Goal: Task Accomplishment & Management: Manage account settings

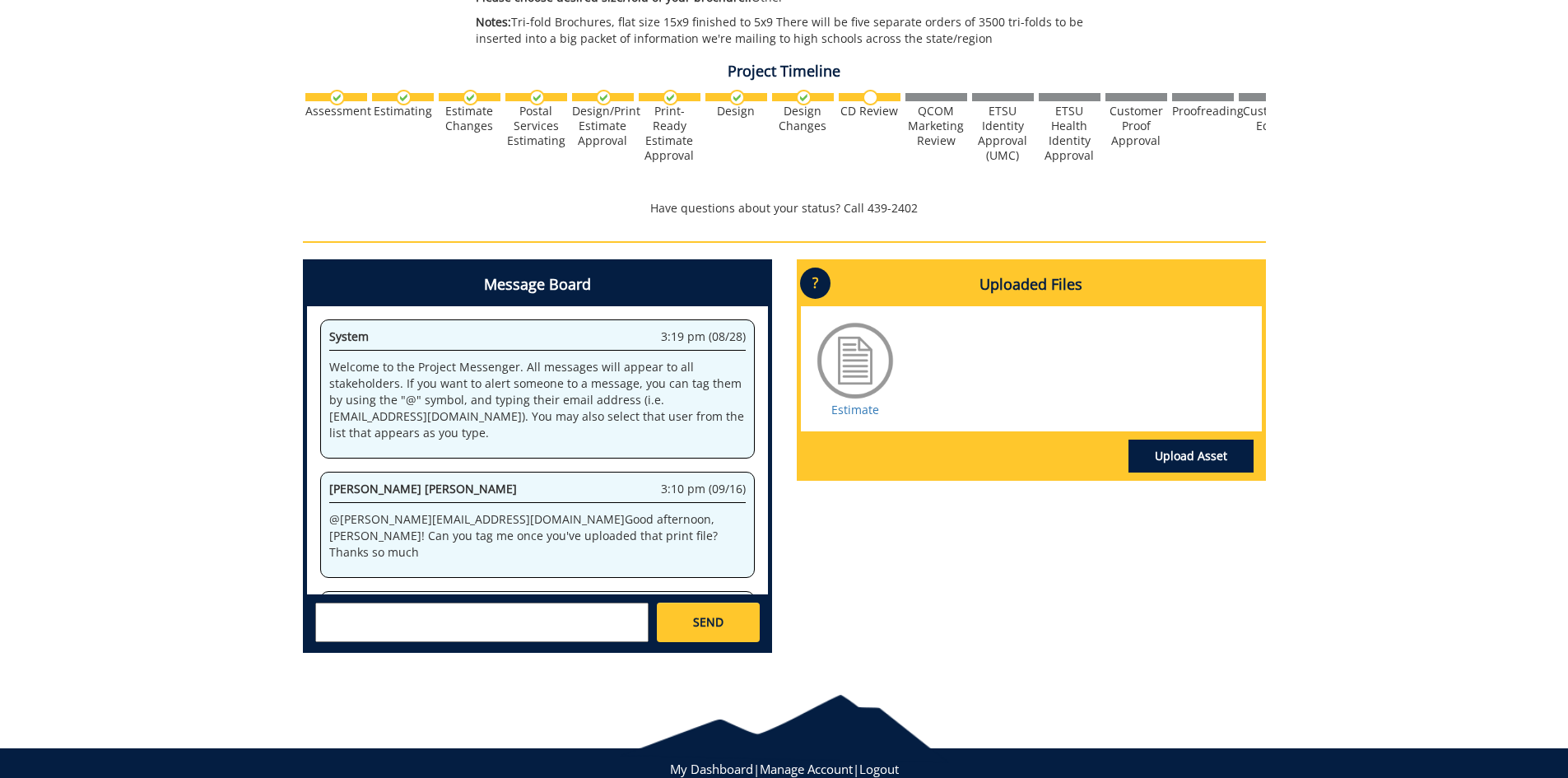
scroll to position [299704, 0]
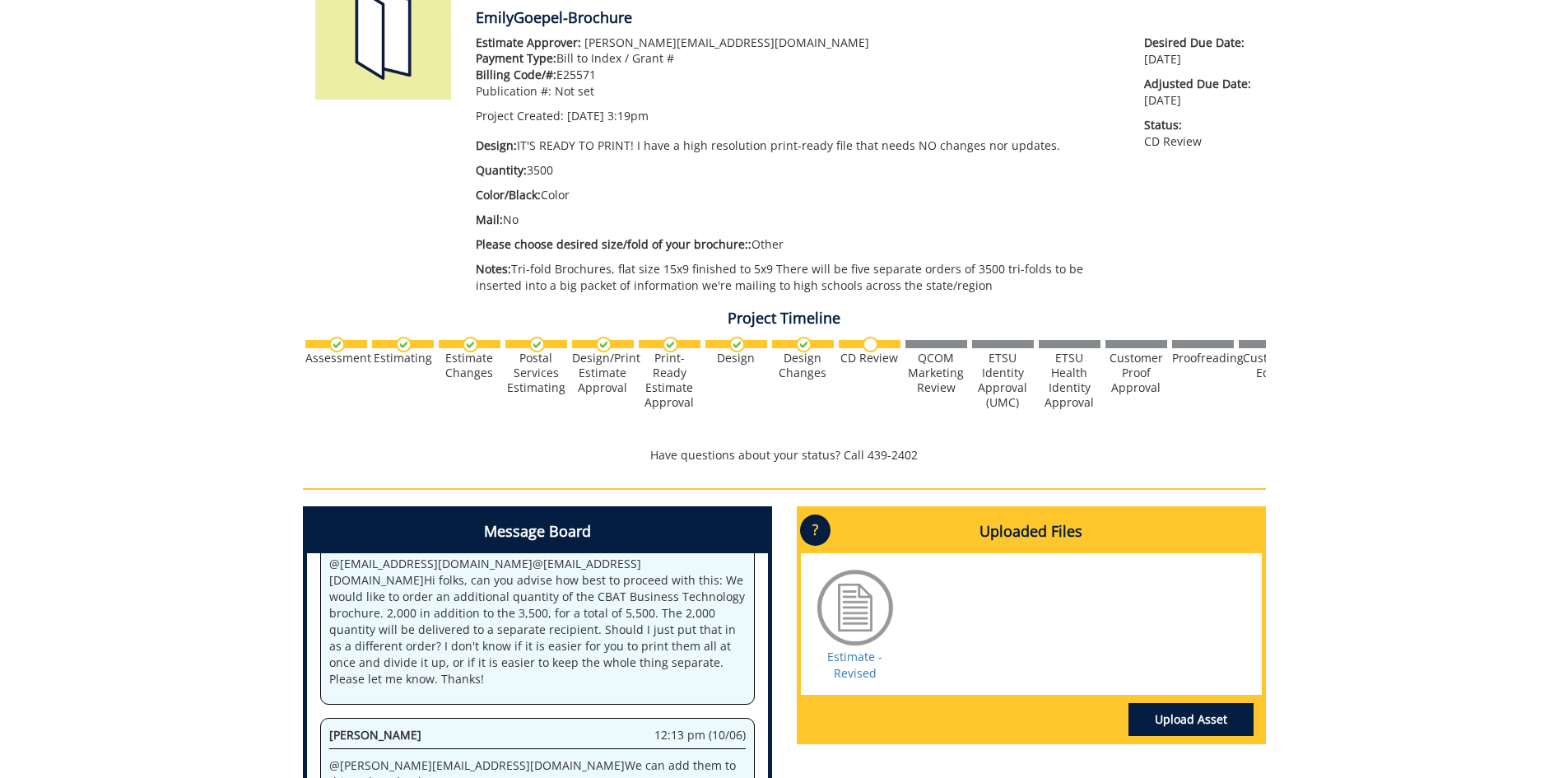
scroll to position [494, 0]
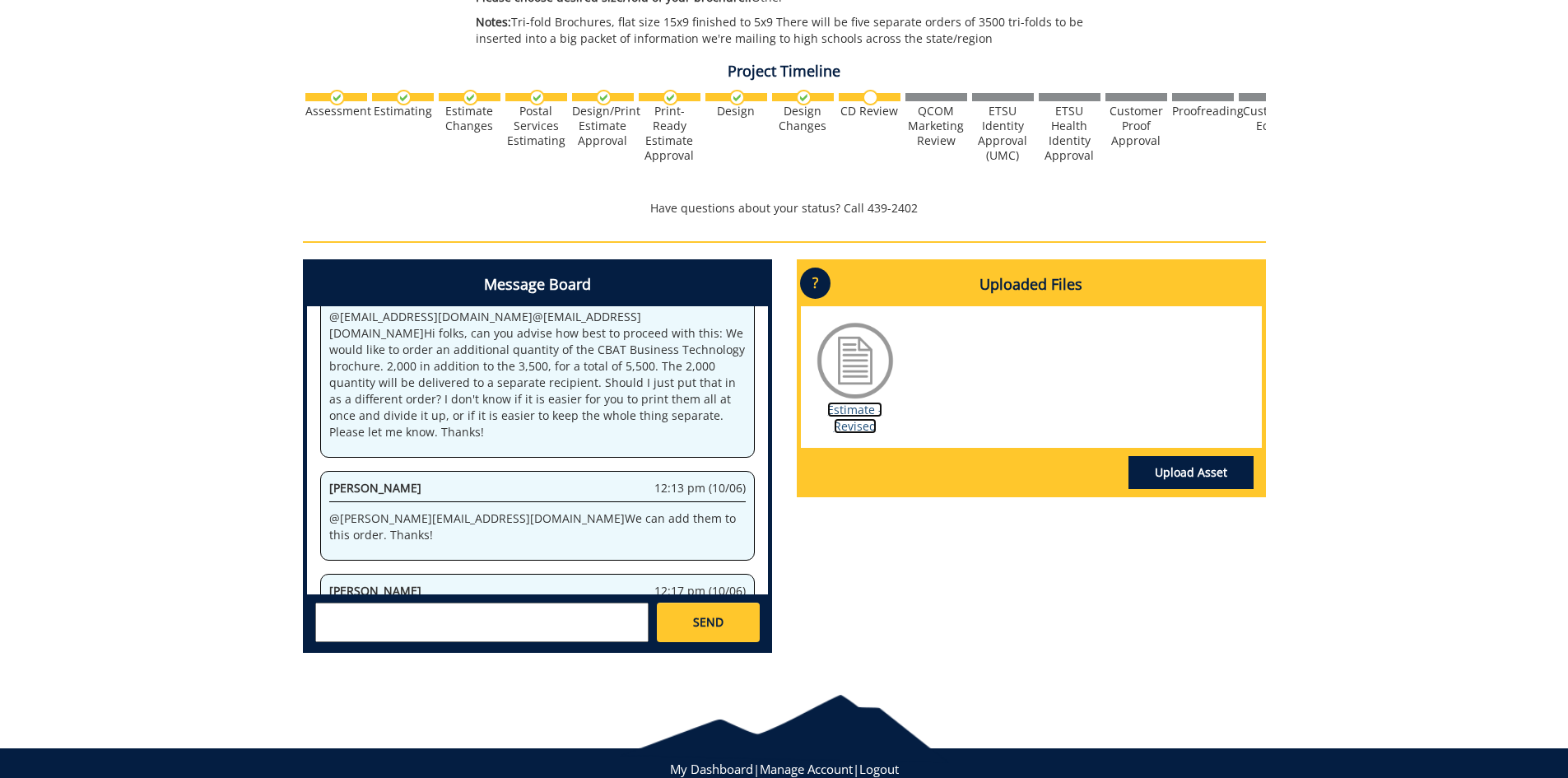
click at [864, 419] on link "Estimate - Revised" at bounding box center [855, 418] width 55 height 32
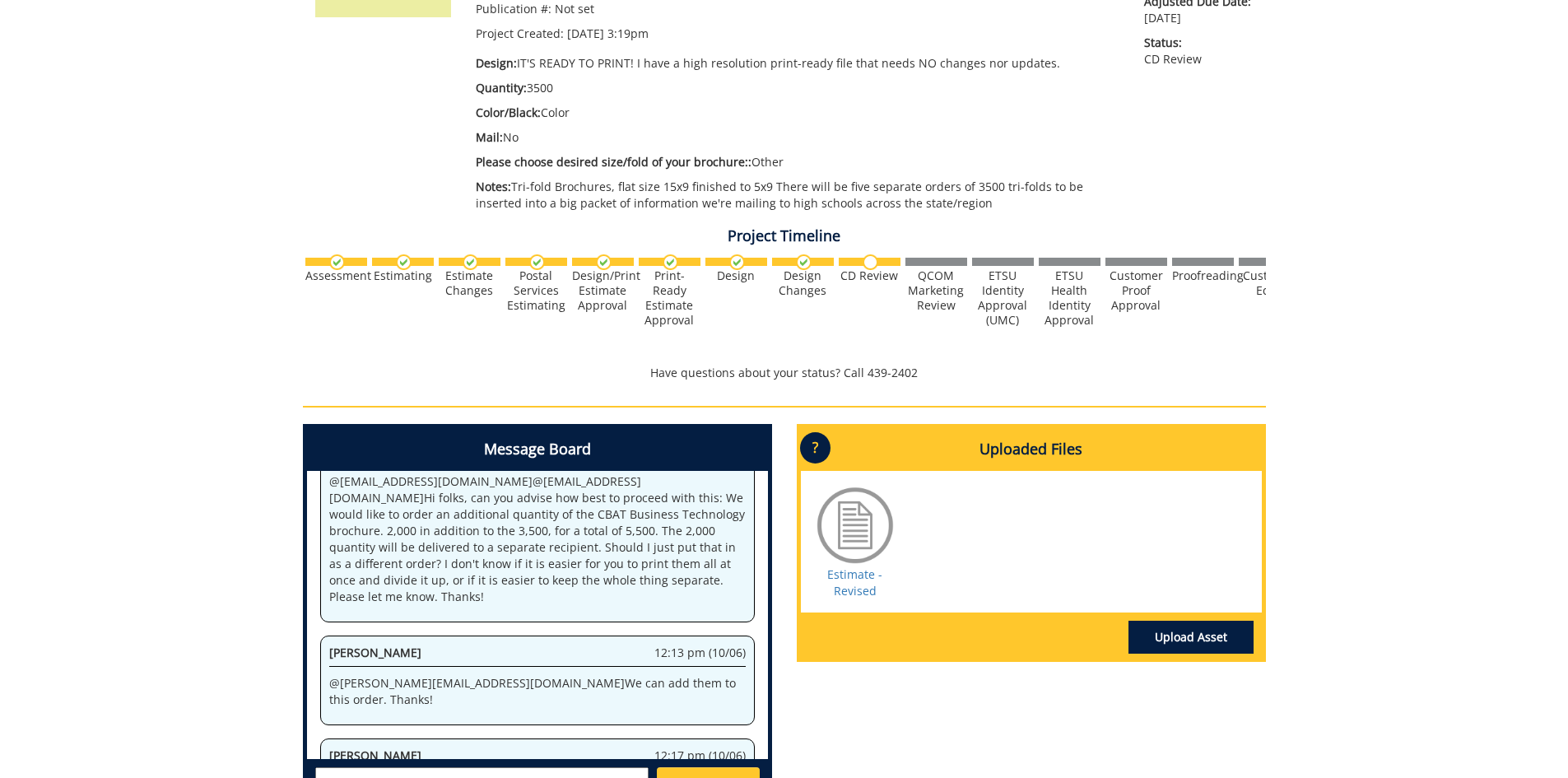
scroll to position [412, 0]
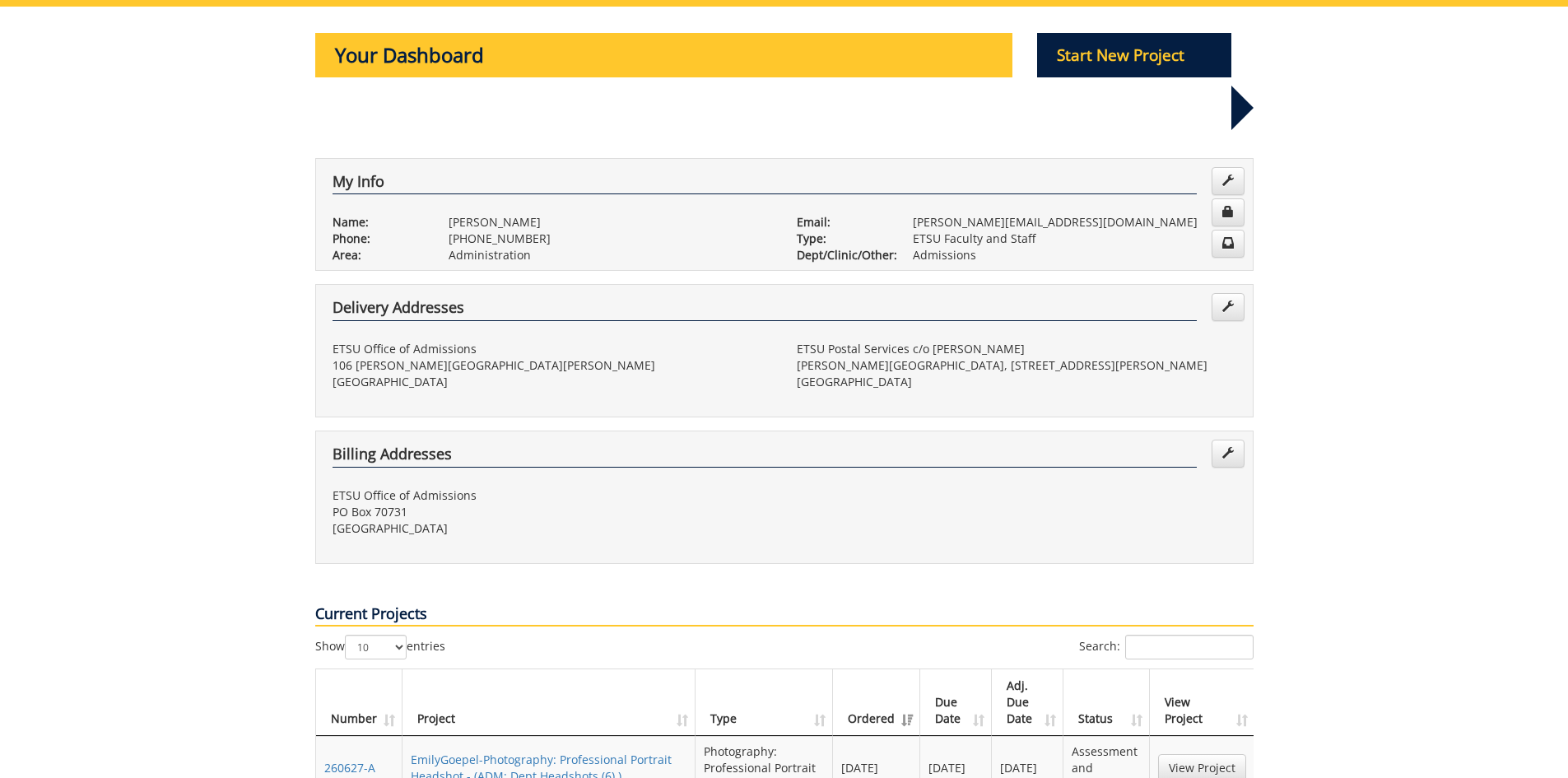
scroll to position [329, 0]
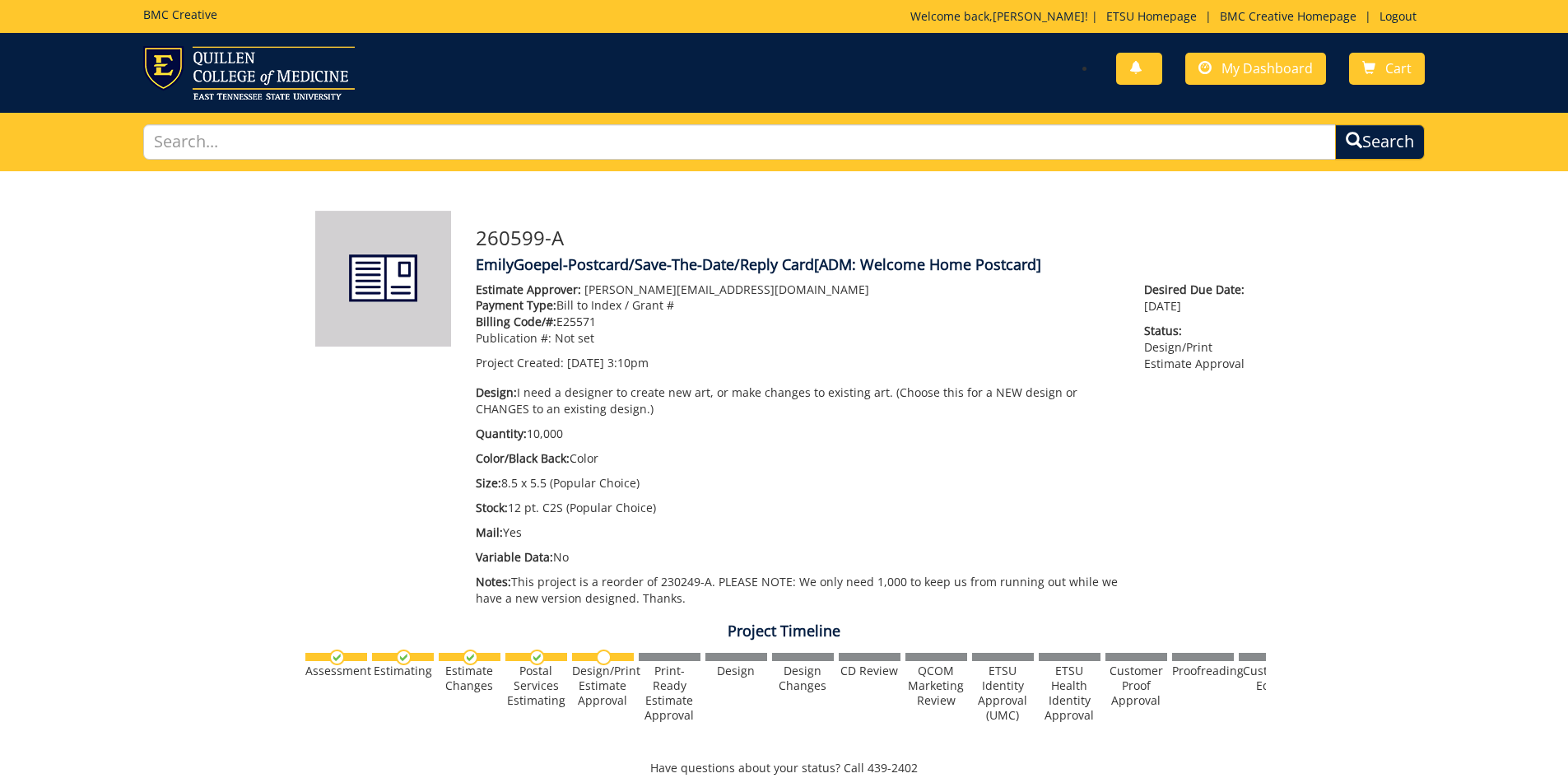
scroll to position [659, 0]
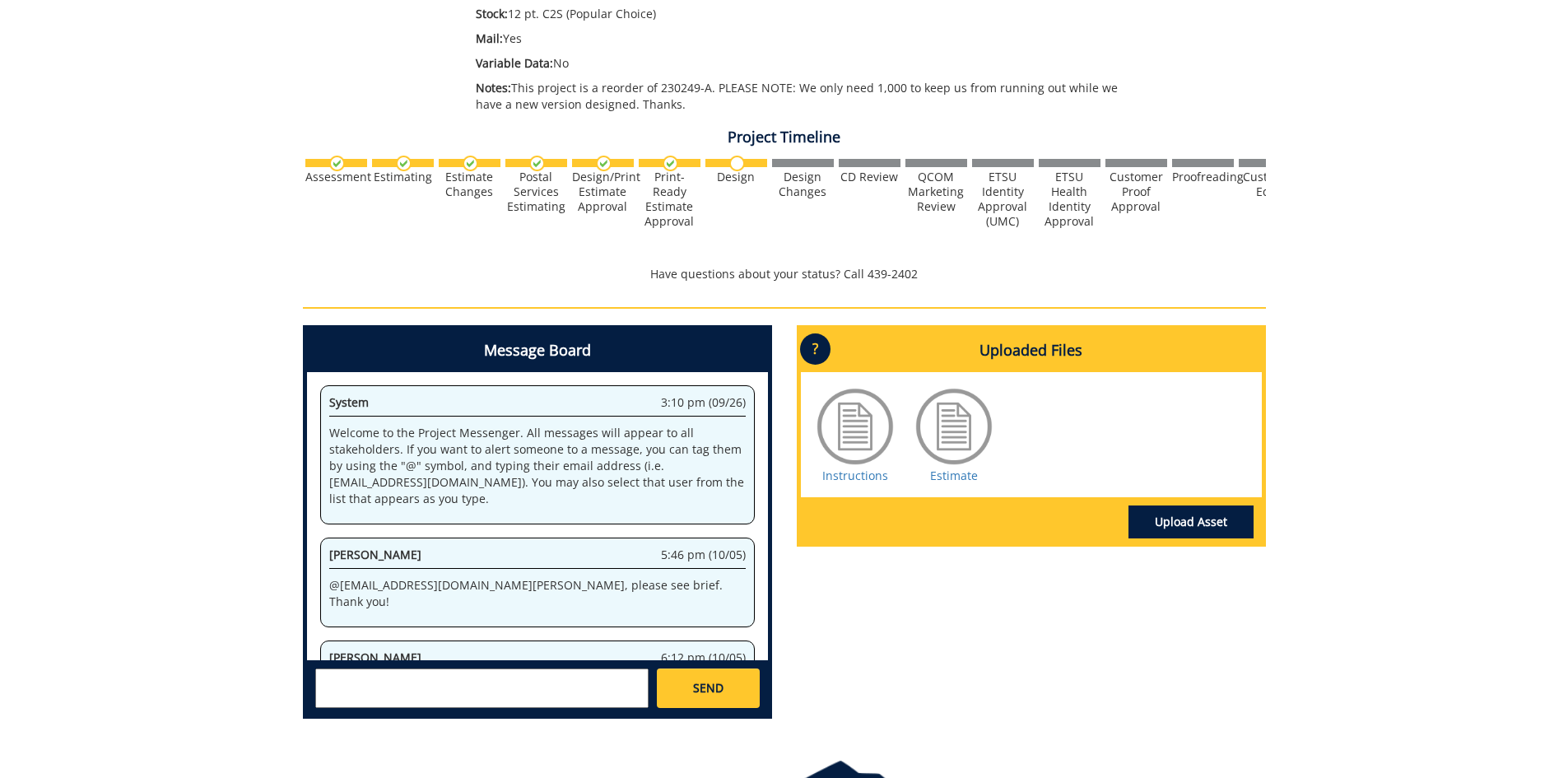
scroll to position [345826, 0]
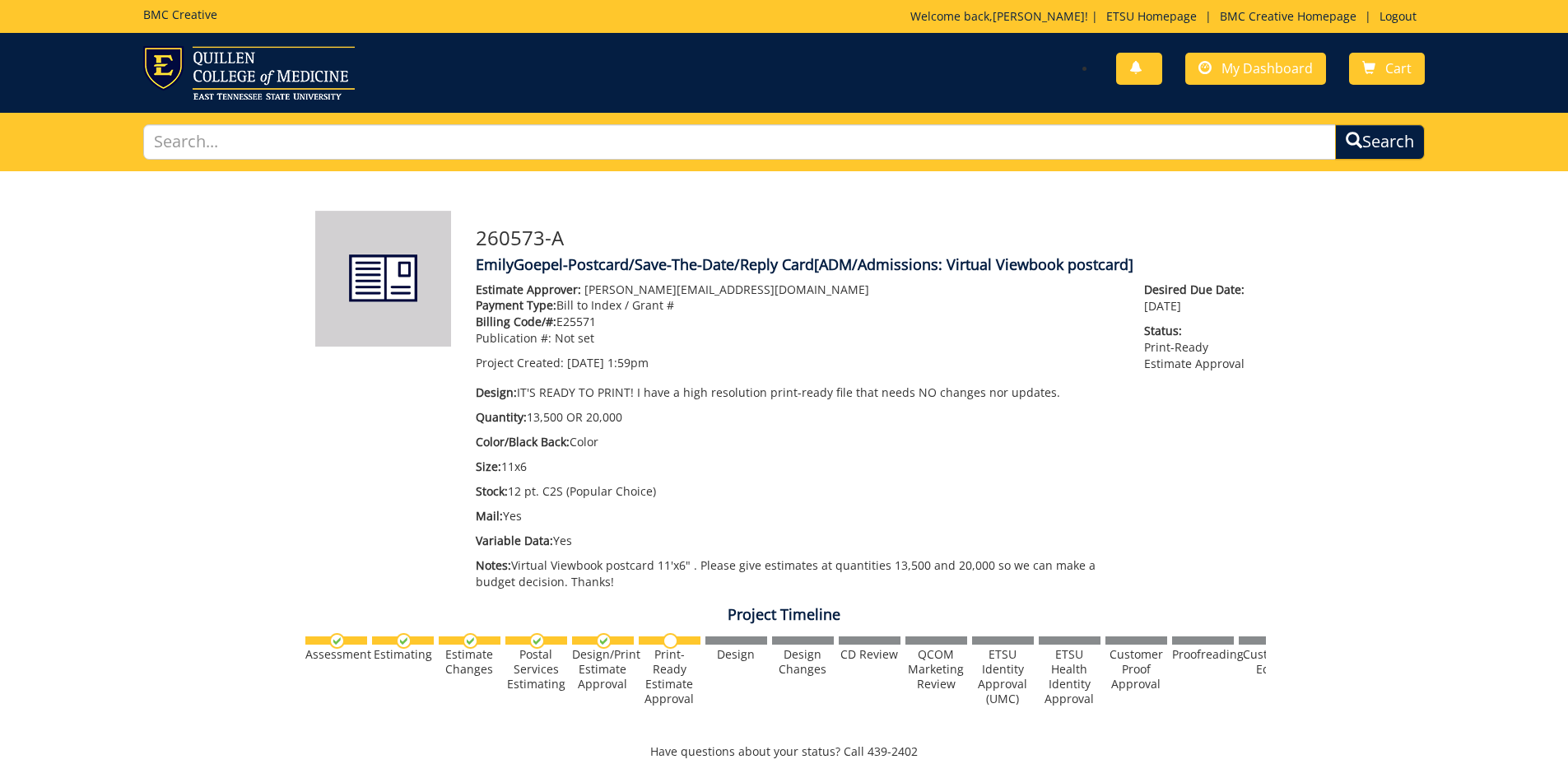
scroll to position [668, 0]
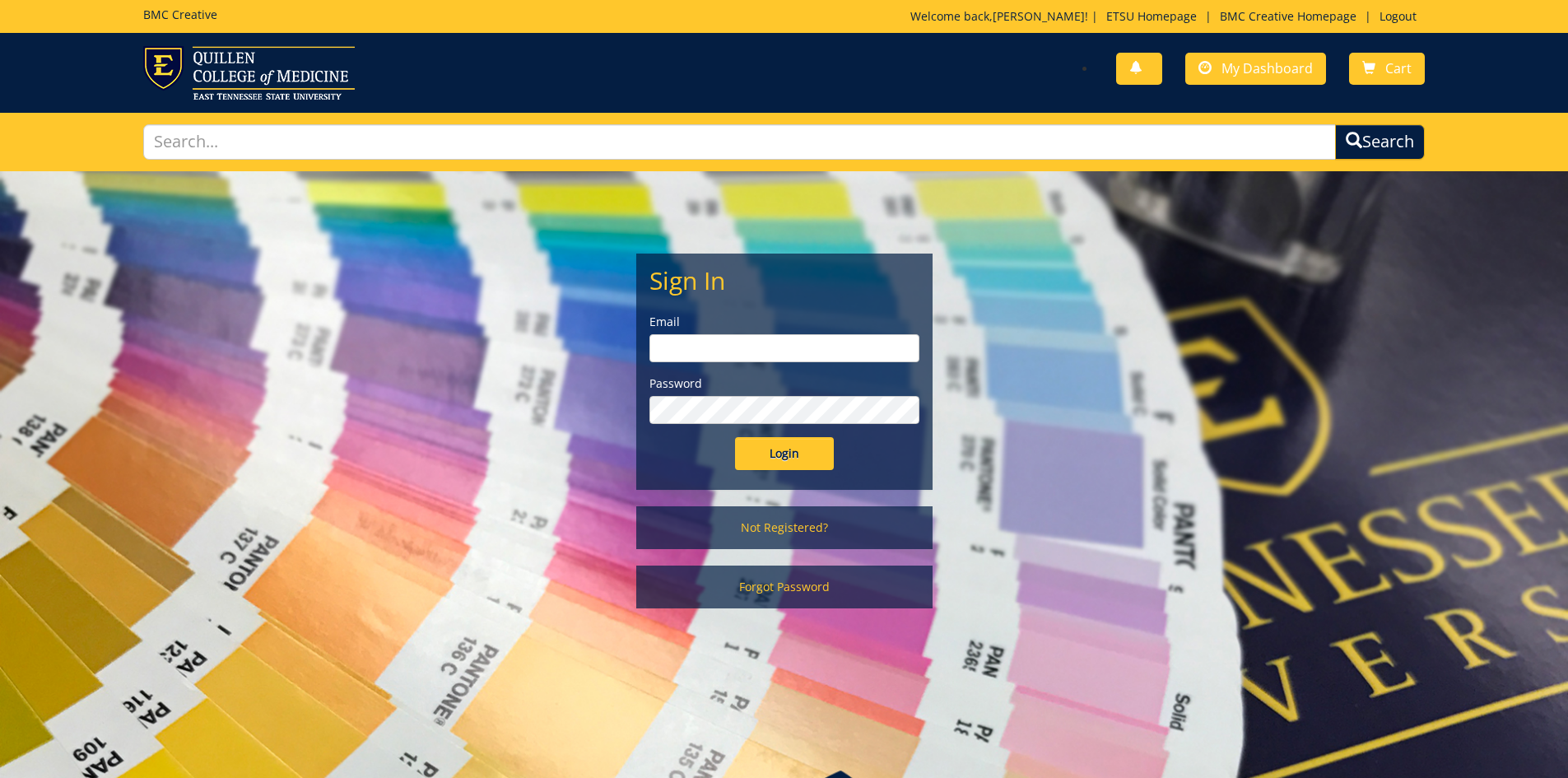
type input "[PERSON_NAME][EMAIL_ADDRESS][DOMAIN_NAME]"
click at [789, 457] on input "Login" at bounding box center [784, 453] width 99 height 33
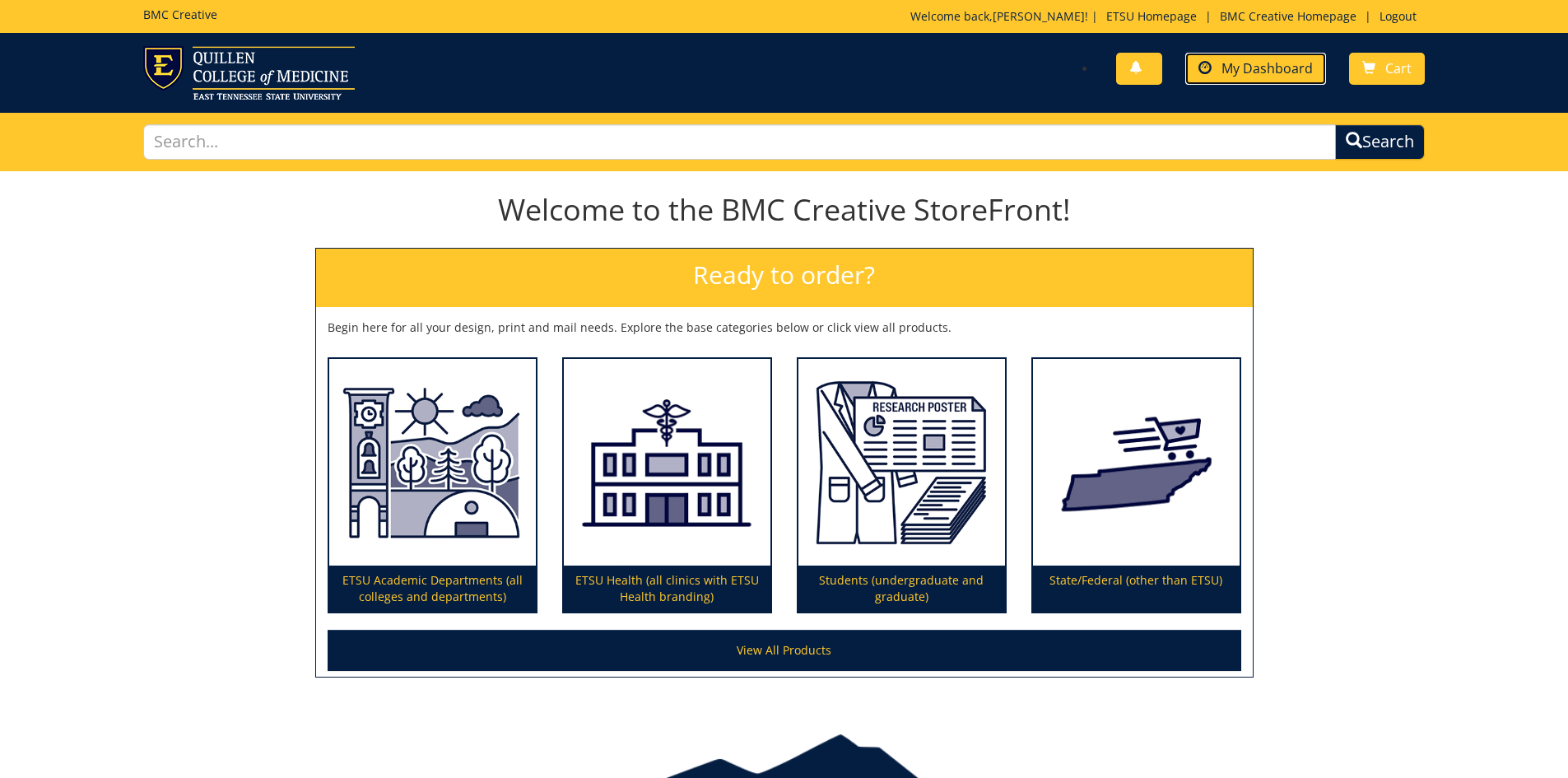
click at [1281, 64] on span "My Dashboard" at bounding box center [1266, 68] width 91 height 19
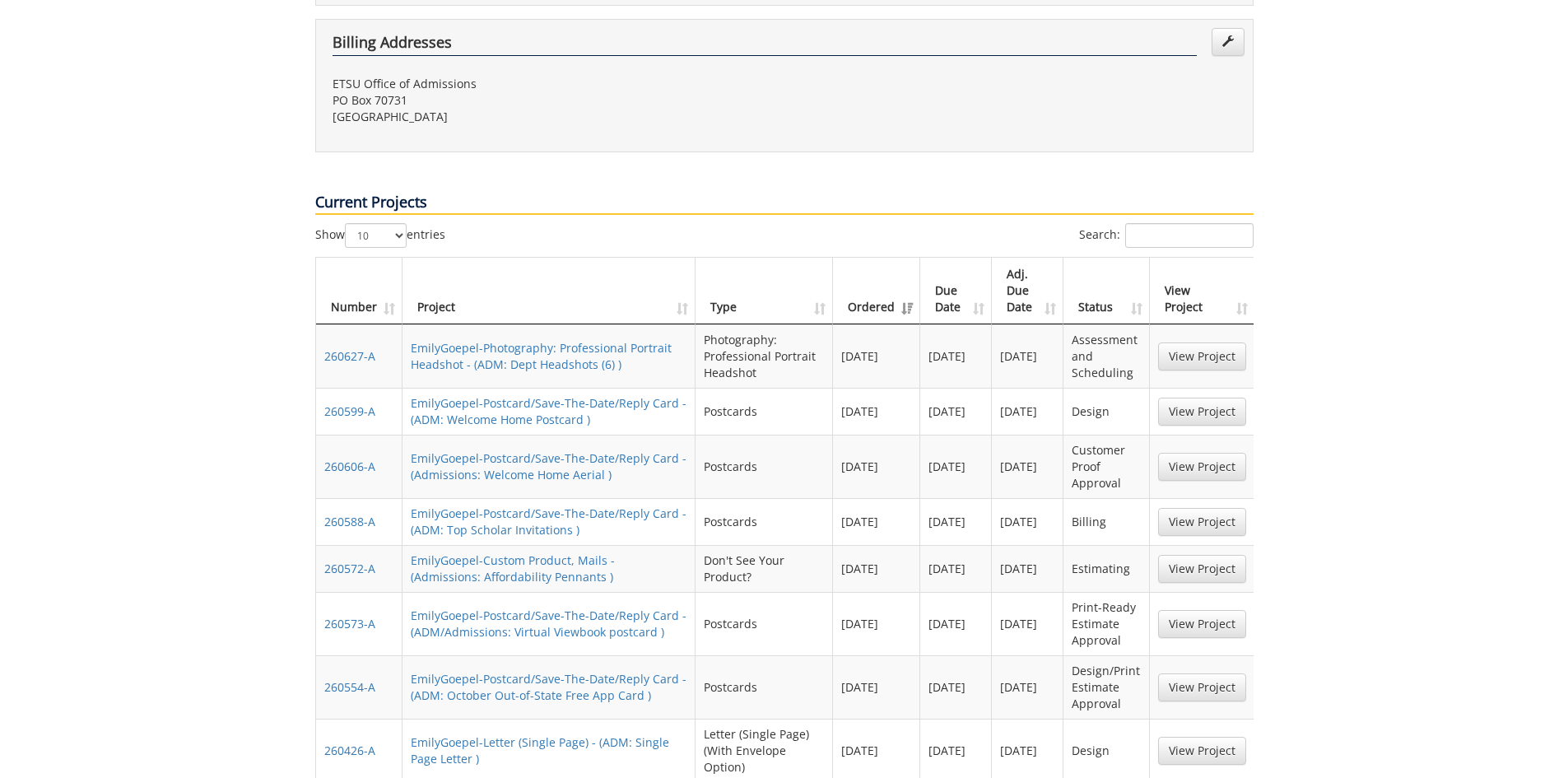
scroll to position [741, 0]
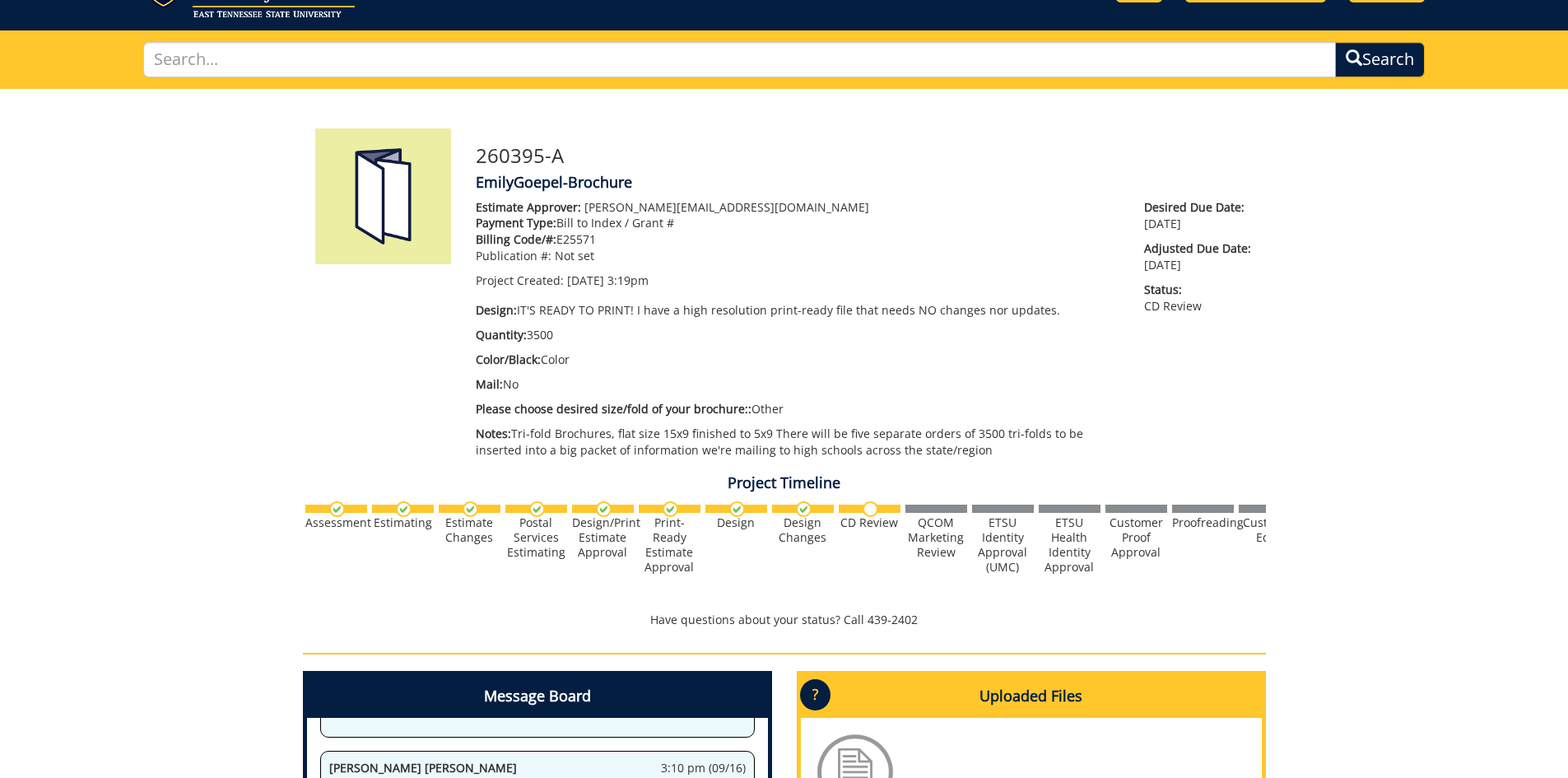
scroll to position [412, 0]
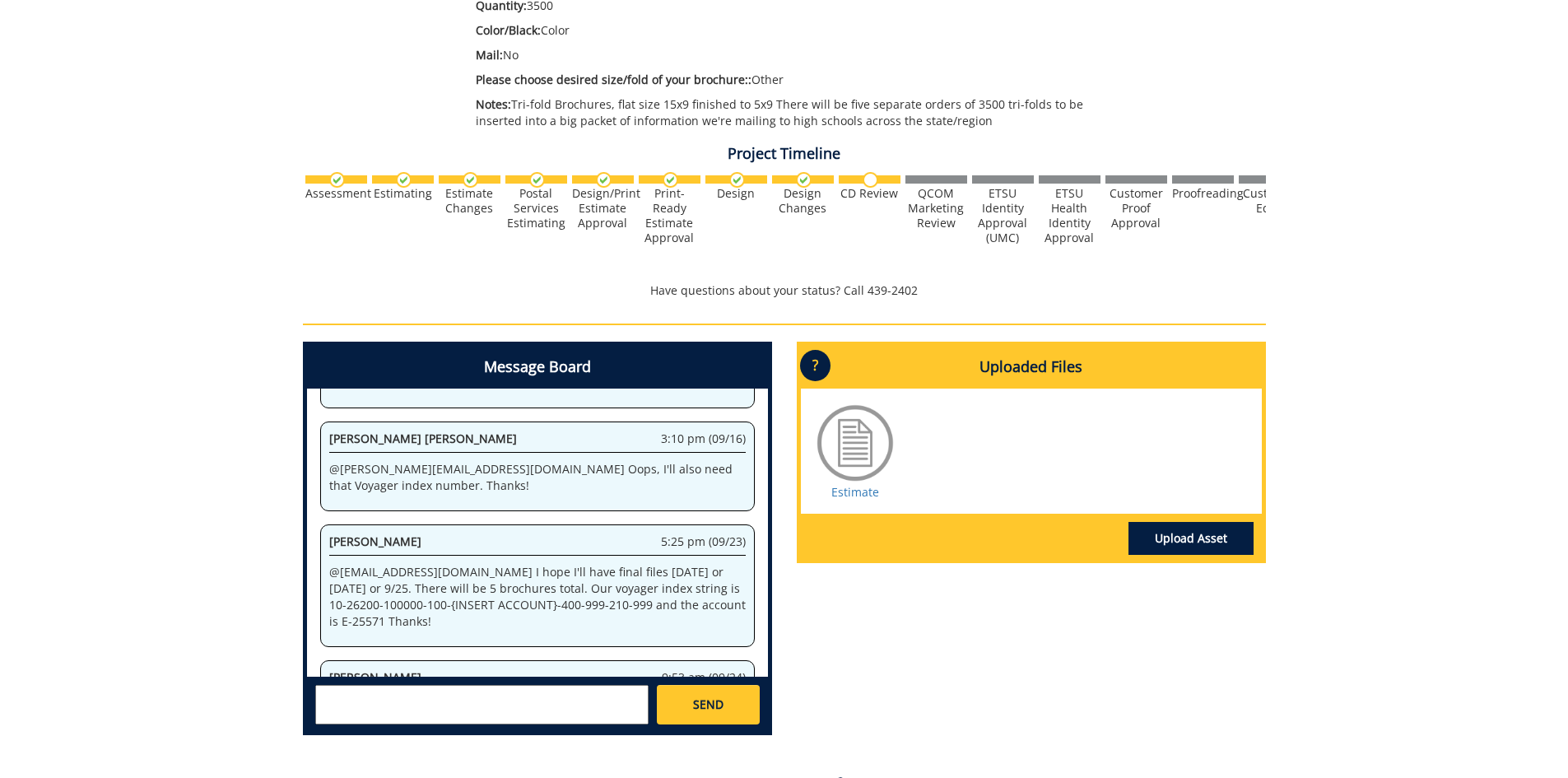
click at [500, 721] on textarea at bounding box center [482, 705] width 334 height 40
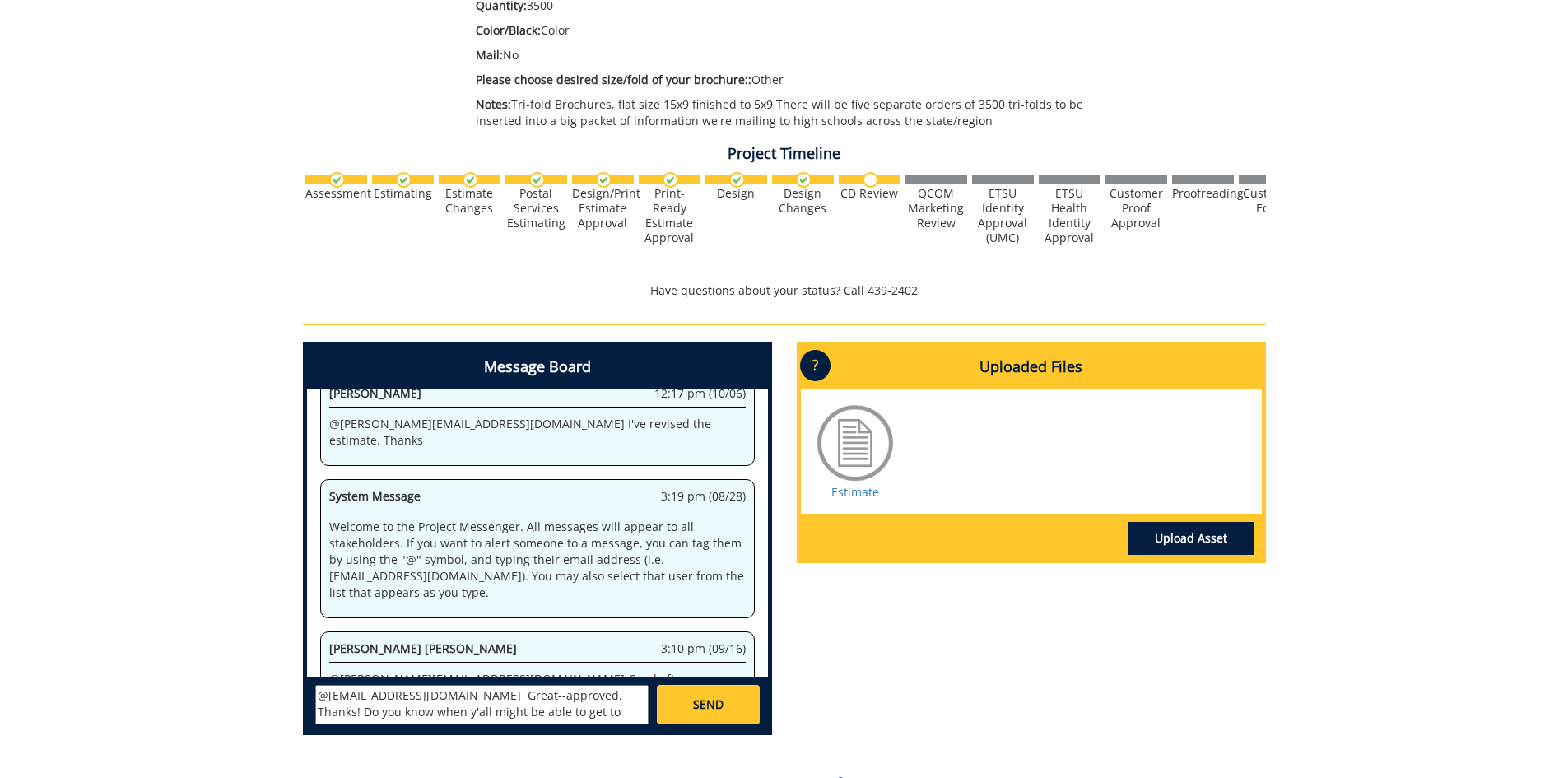
type textarea "@conleyga@etsu.edu Great--approved. Thanks! Do you know when y'all might be abl…"
click at [684, 706] on link "SEND" at bounding box center [708, 705] width 102 height 40
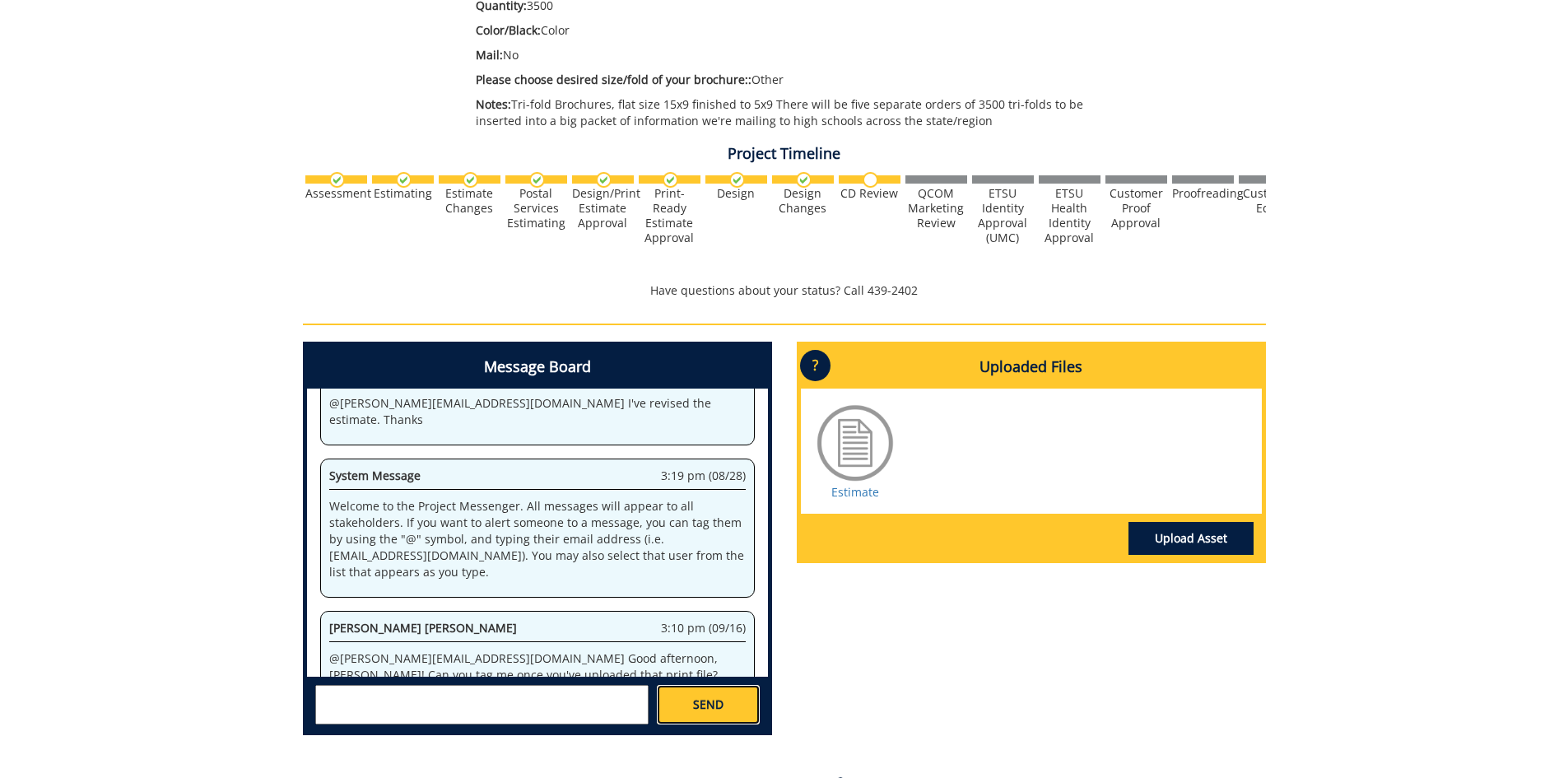
scroll to position [0, 0]
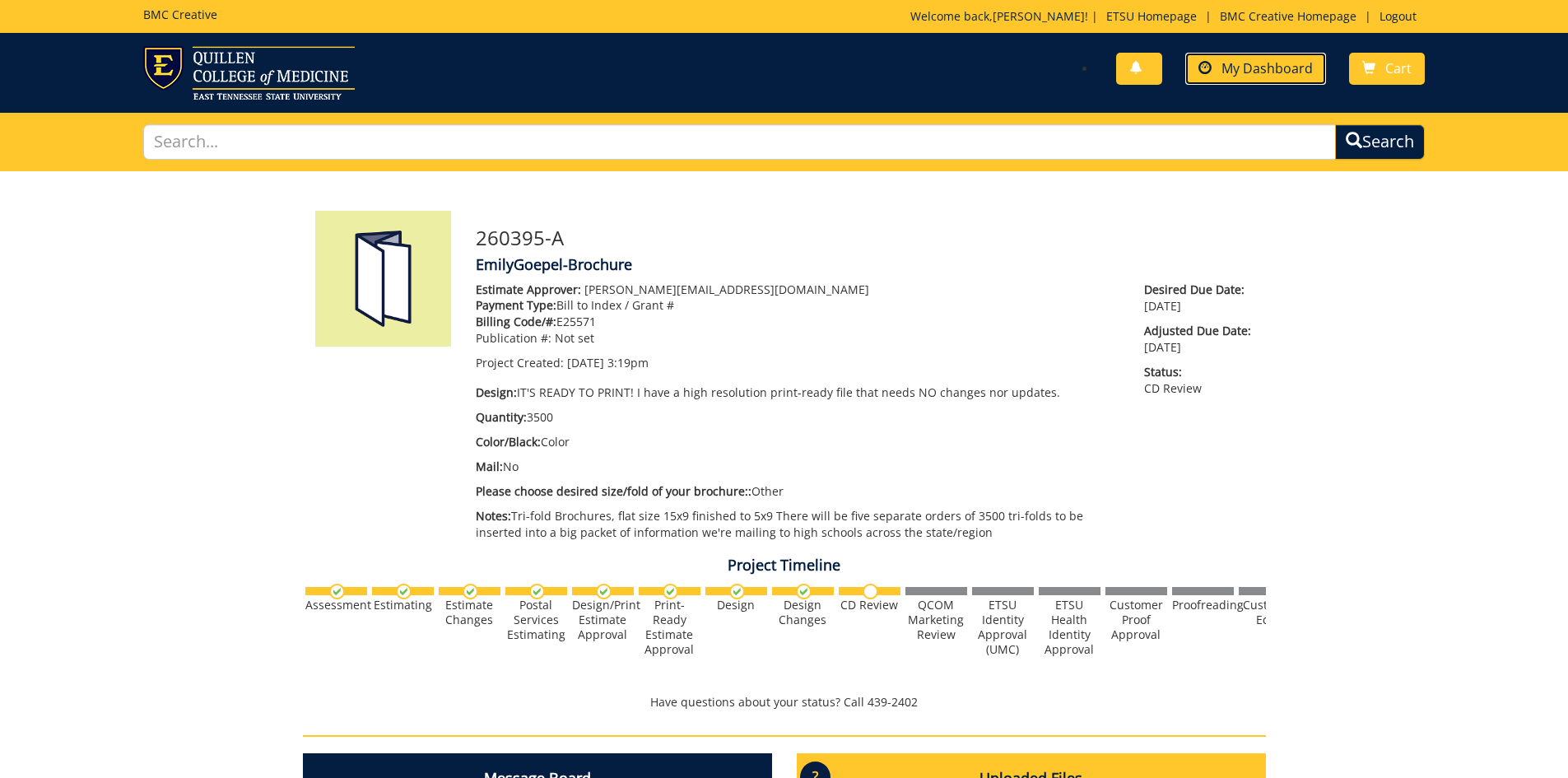
click at [1241, 76] on span "My Dashboard" at bounding box center [1266, 68] width 91 height 19
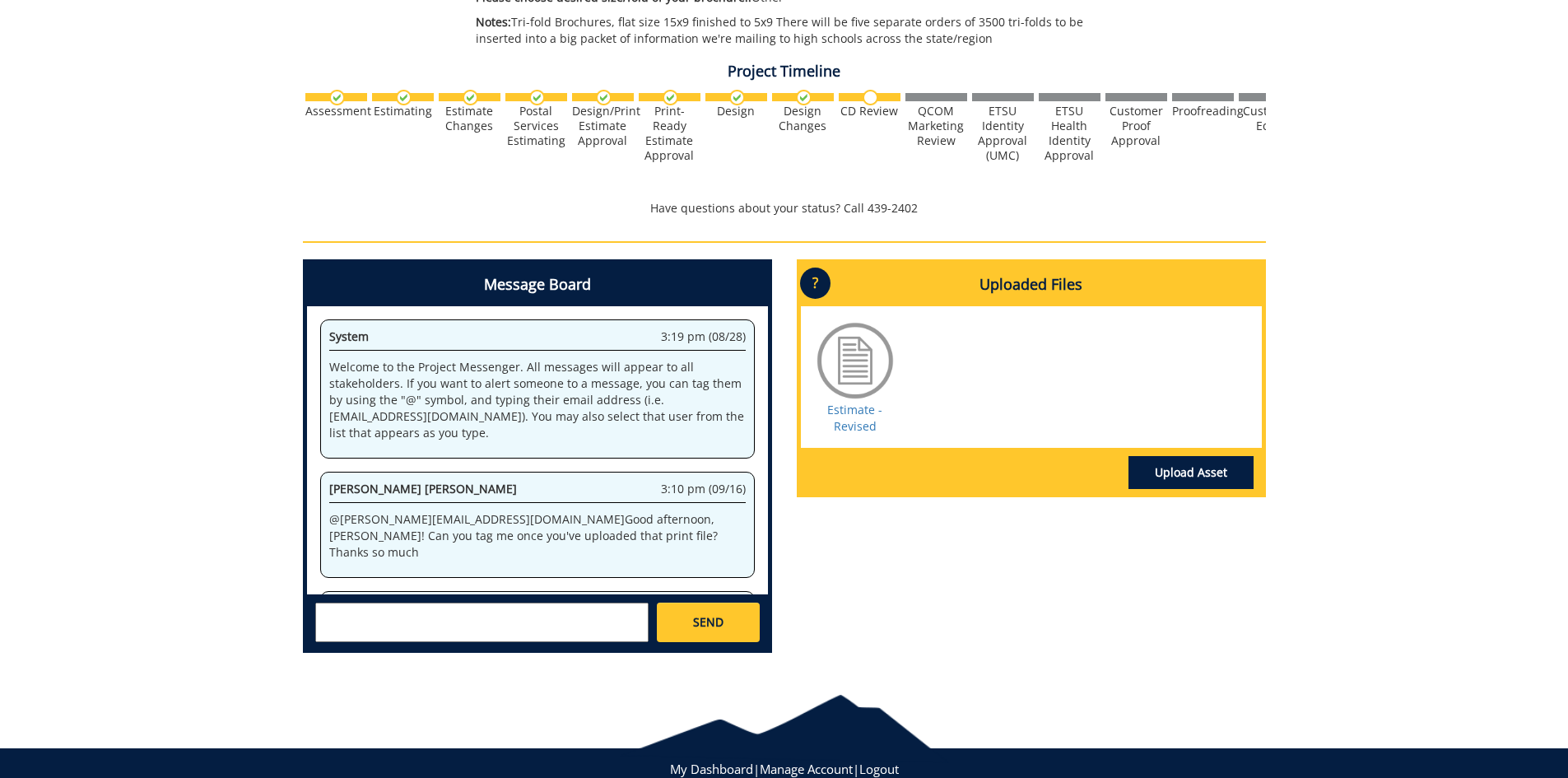
scroll to position [1137, 0]
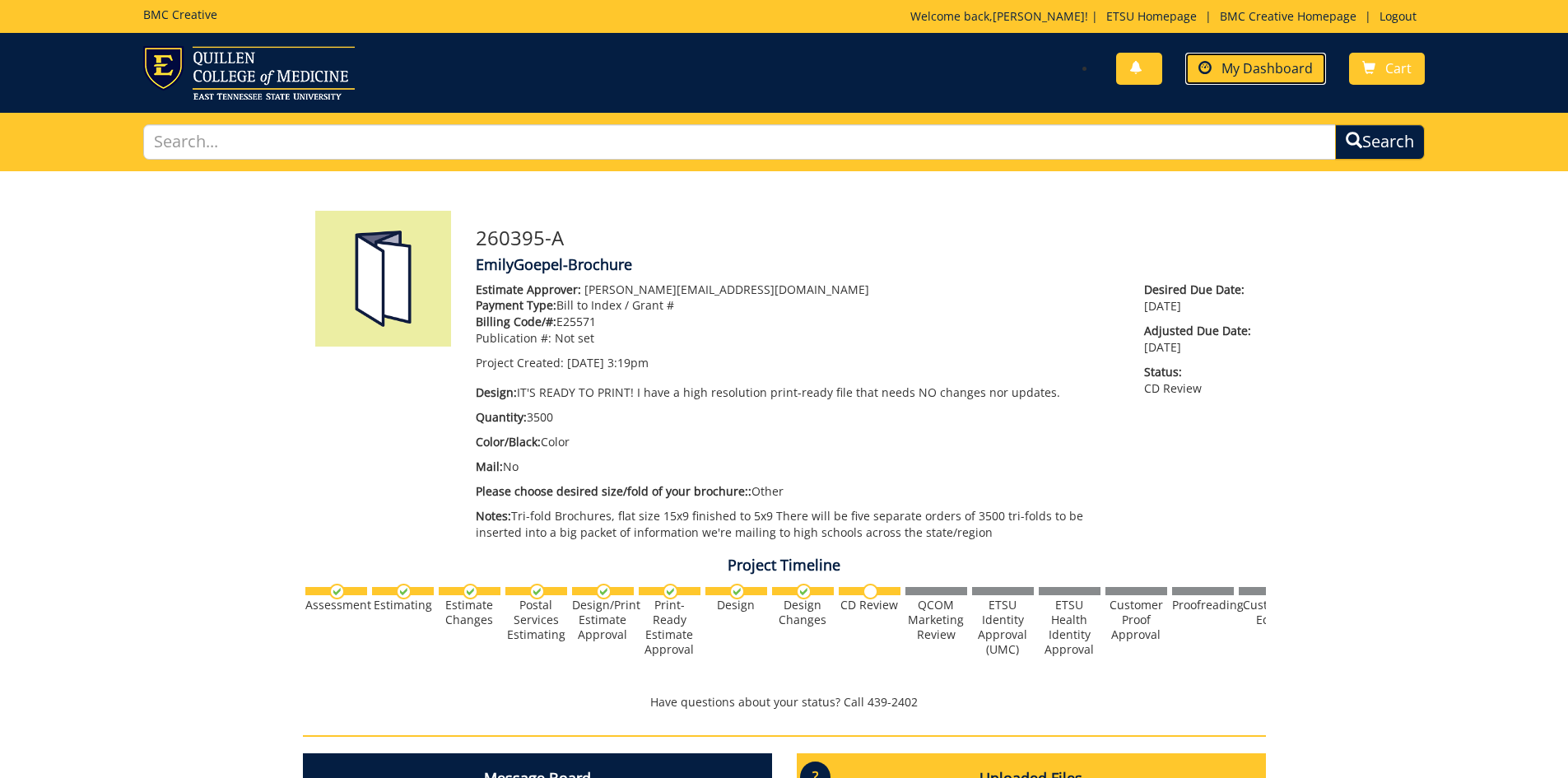
click at [1283, 79] on link "My Dashboard" at bounding box center [1255, 69] width 140 height 32
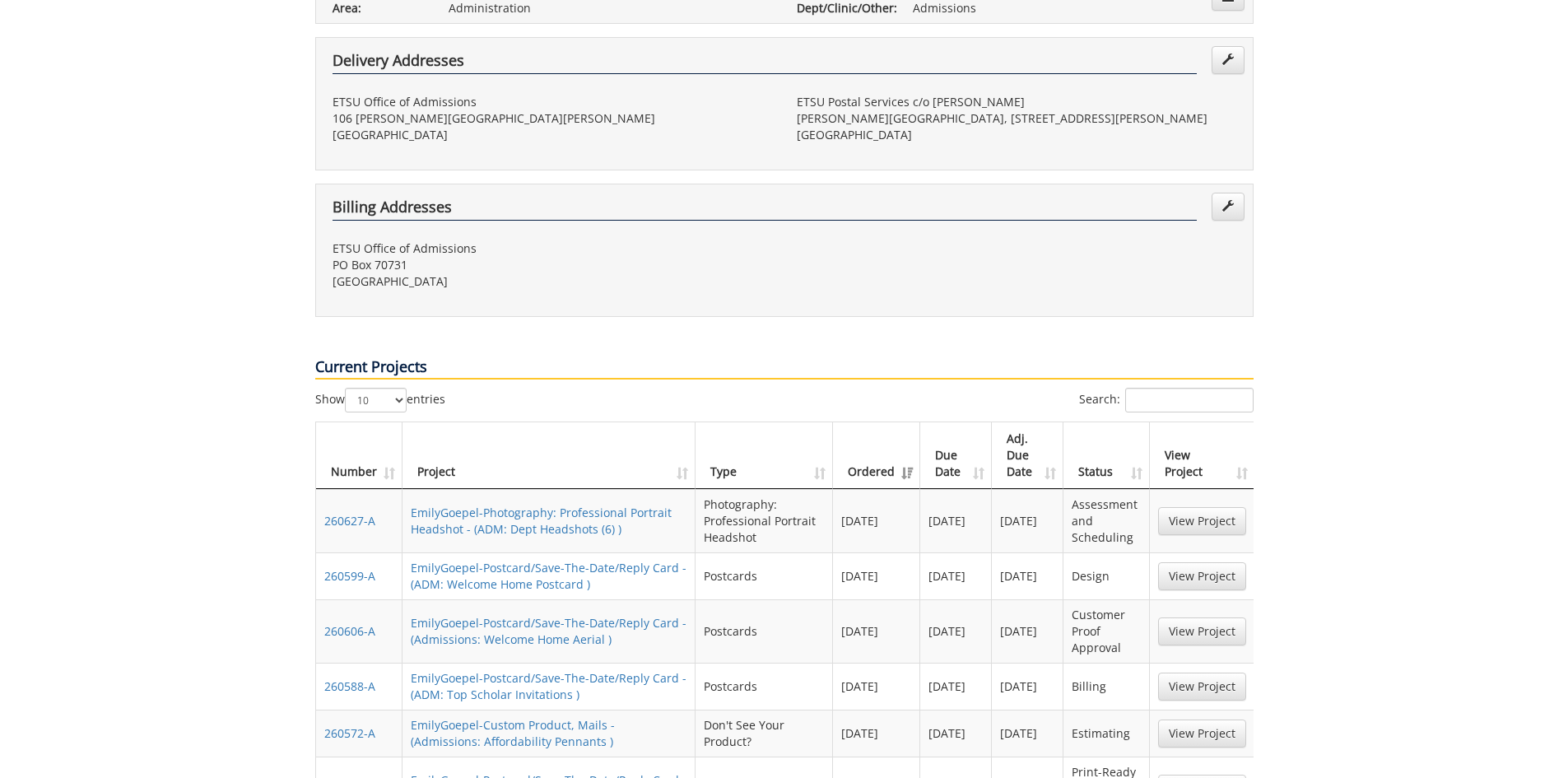
scroll to position [659, 0]
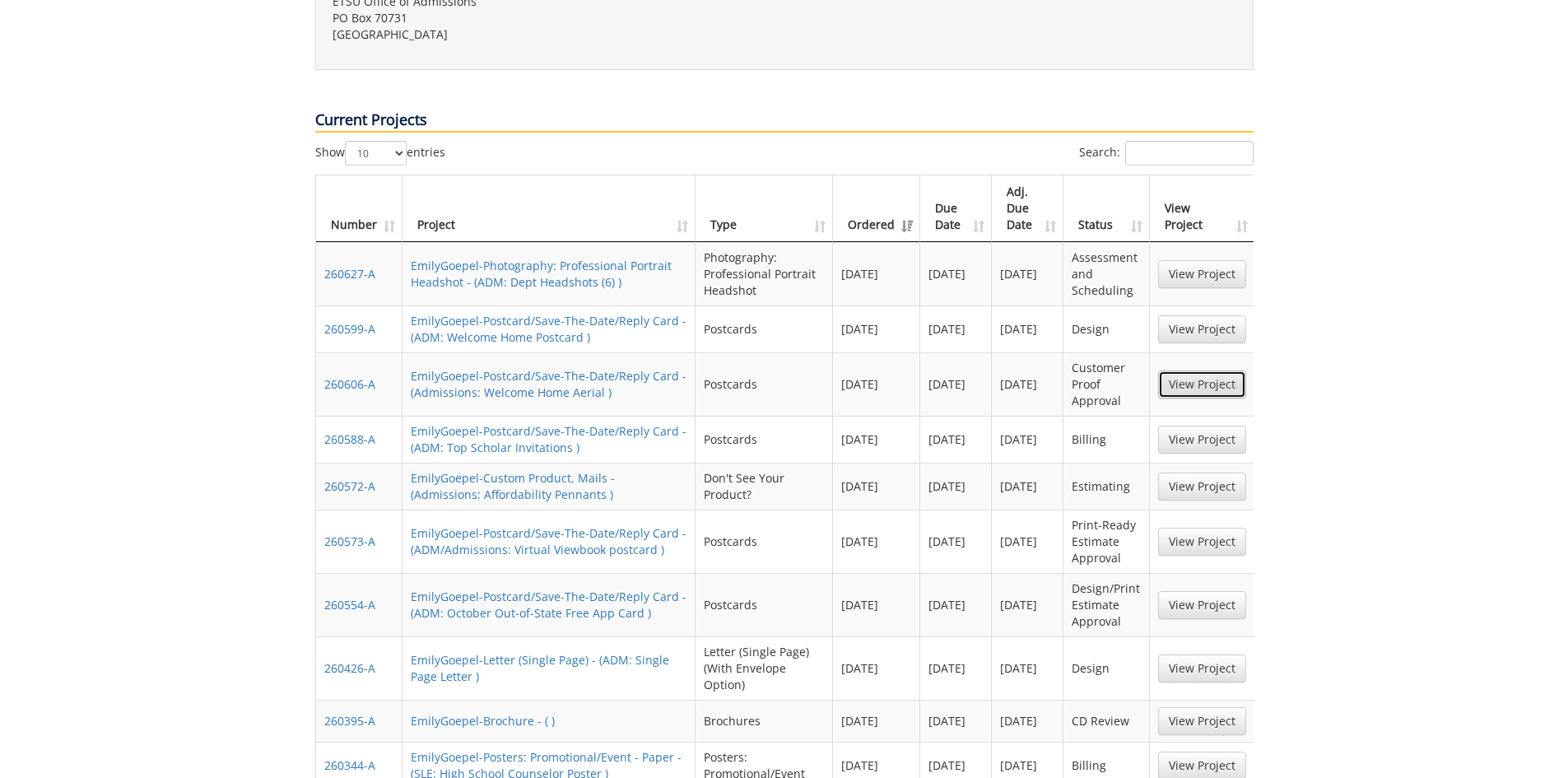
click at [1205, 370] on link "View Project" at bounding box center [1202, 384] width 88 height 28
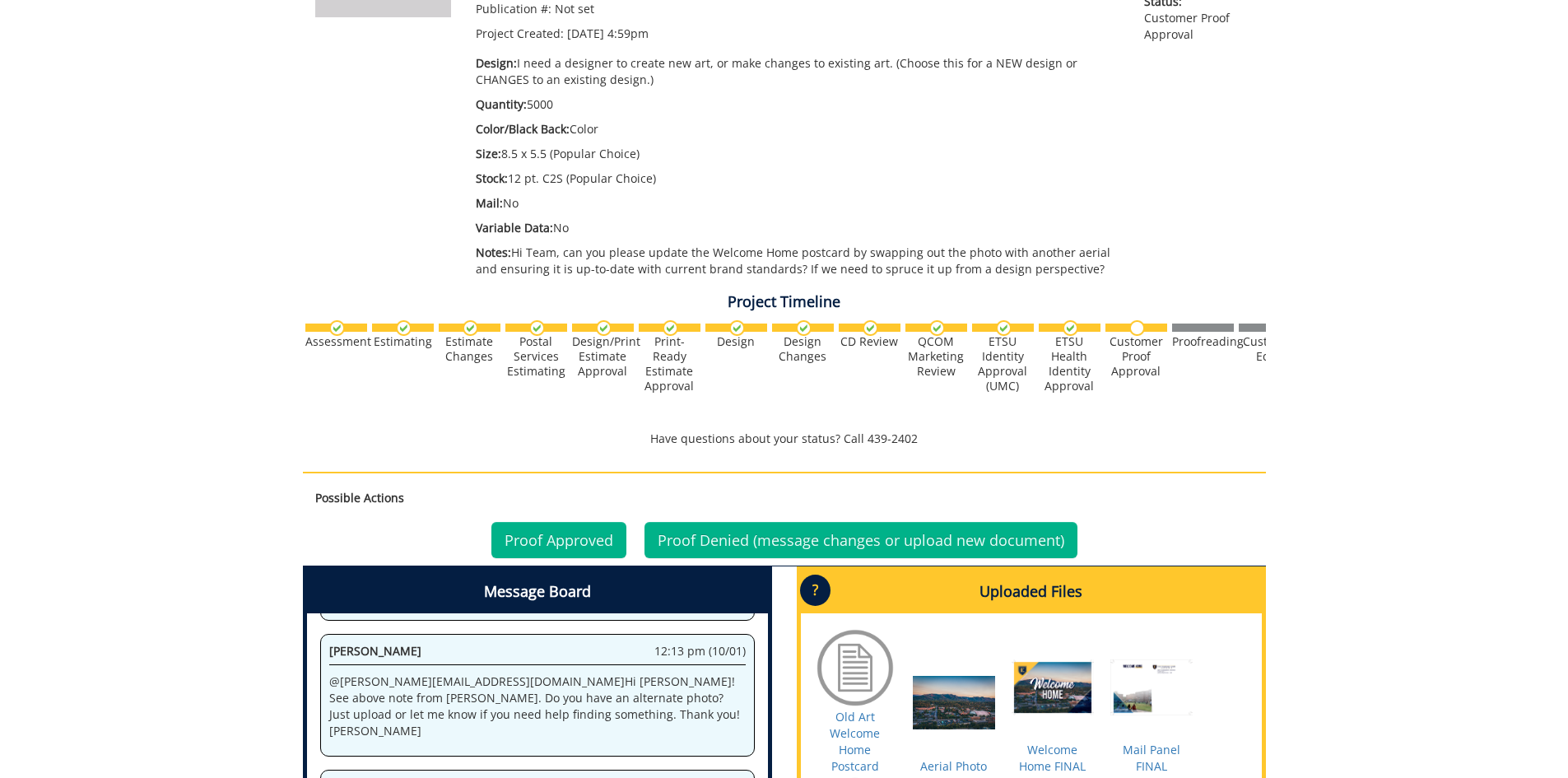
scroll to position [659, 0]
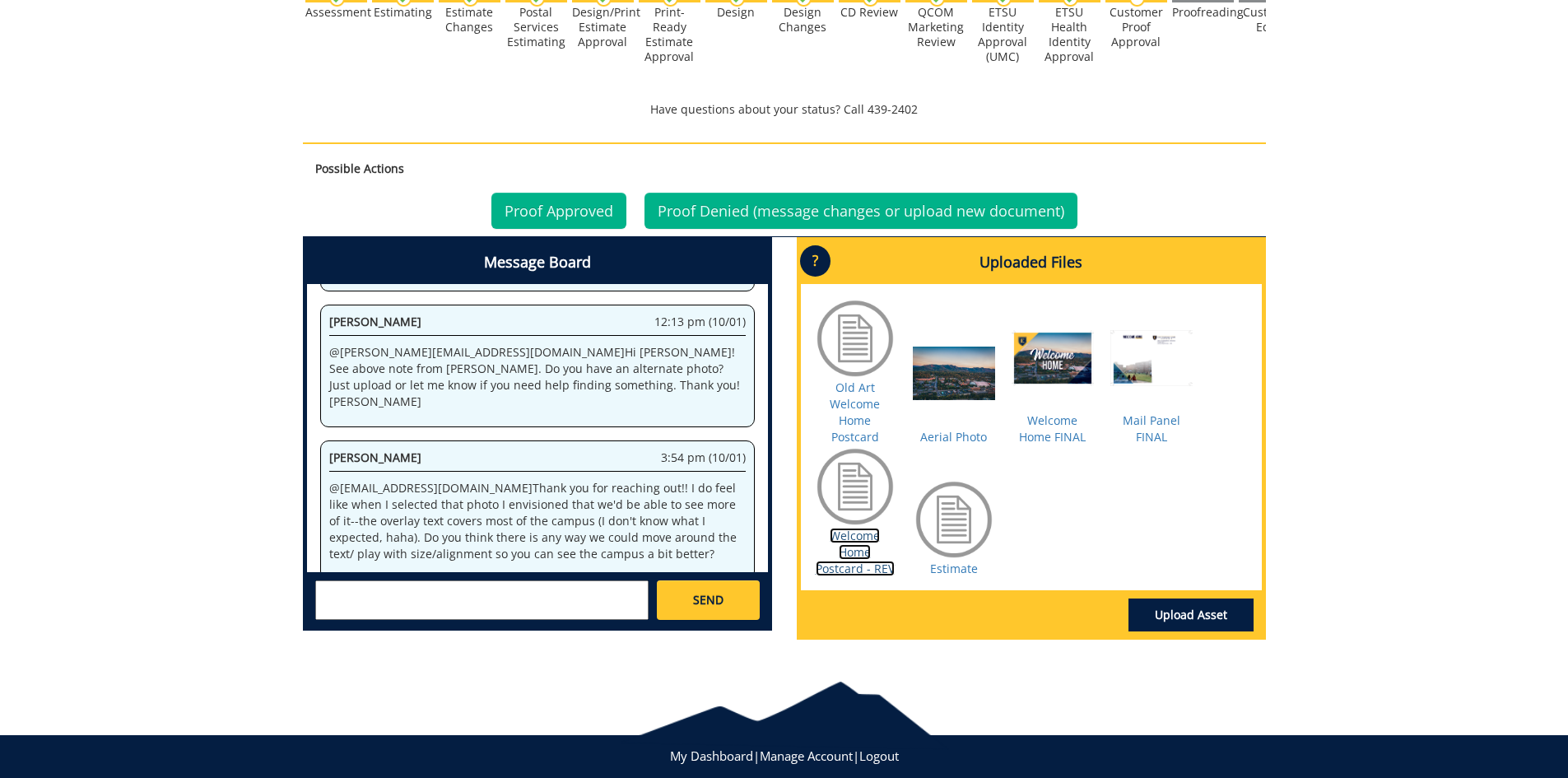
click at [863, 549] on link "Welcome Home Postcard - REV" at bounding box center [855, 551] width 79 height 49
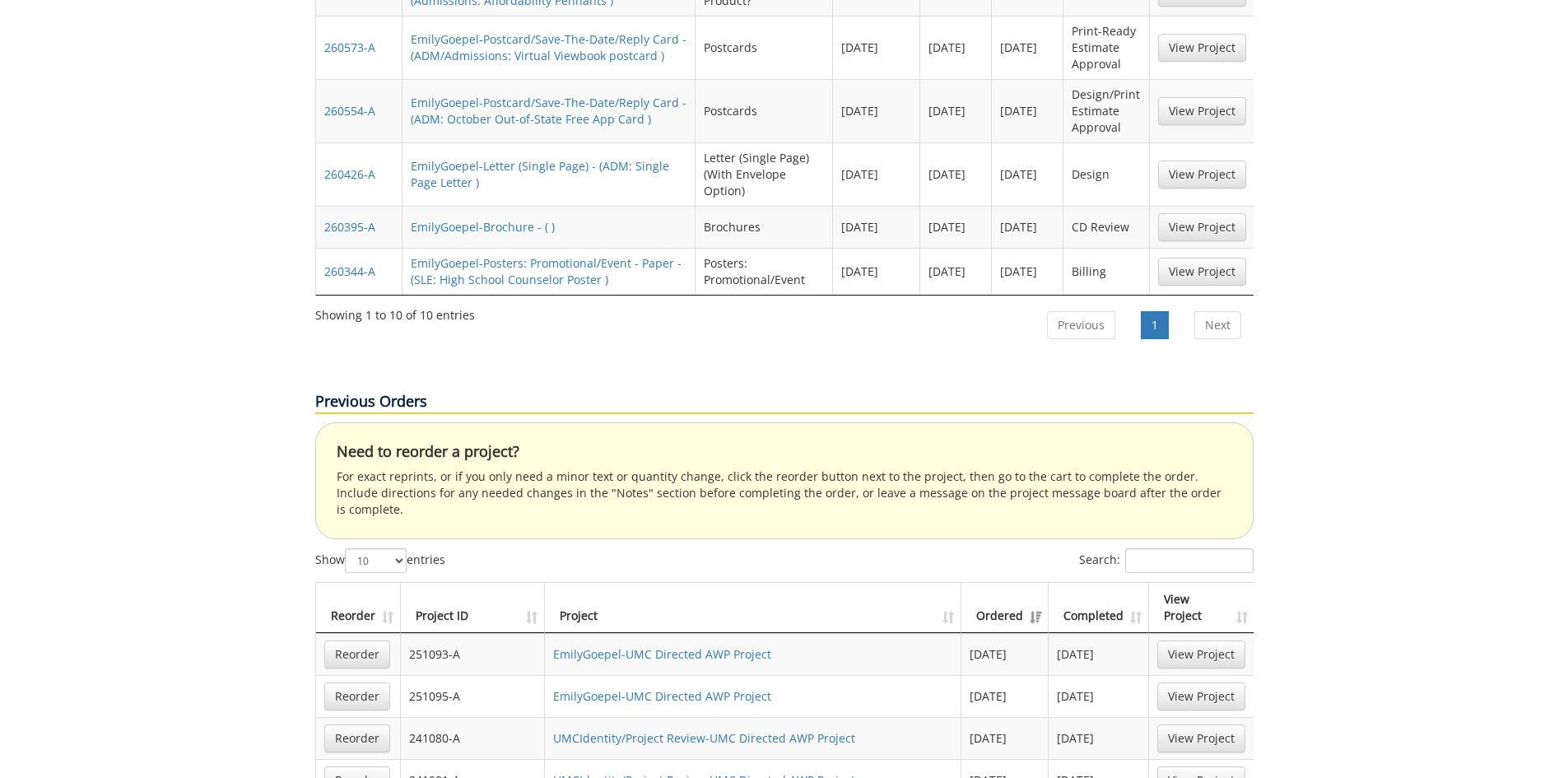
scroll to position [1235, 0]
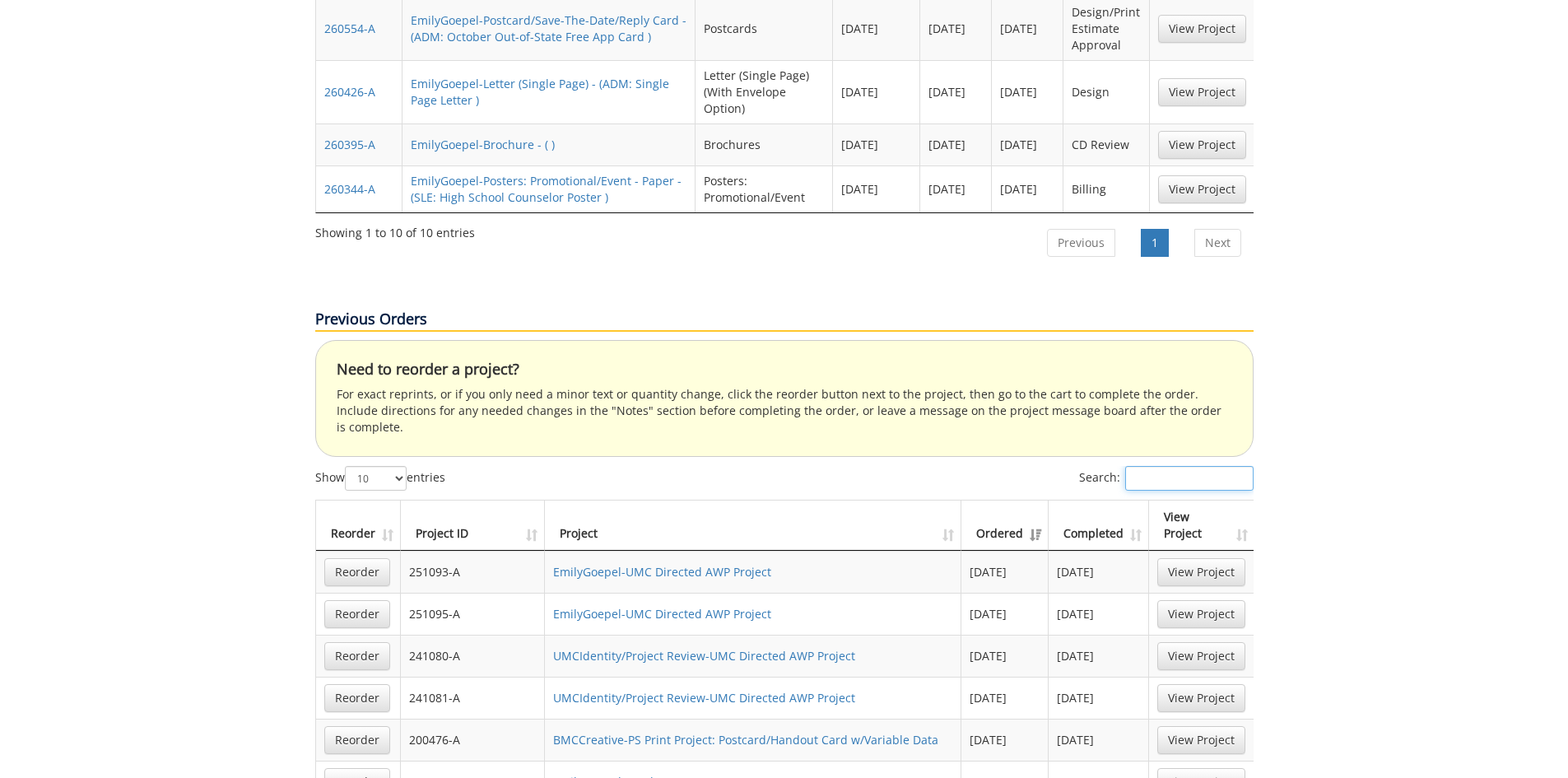
click at [1170, 466] on input "Search:" at bounding box center [1188, 479] width 128 height 25
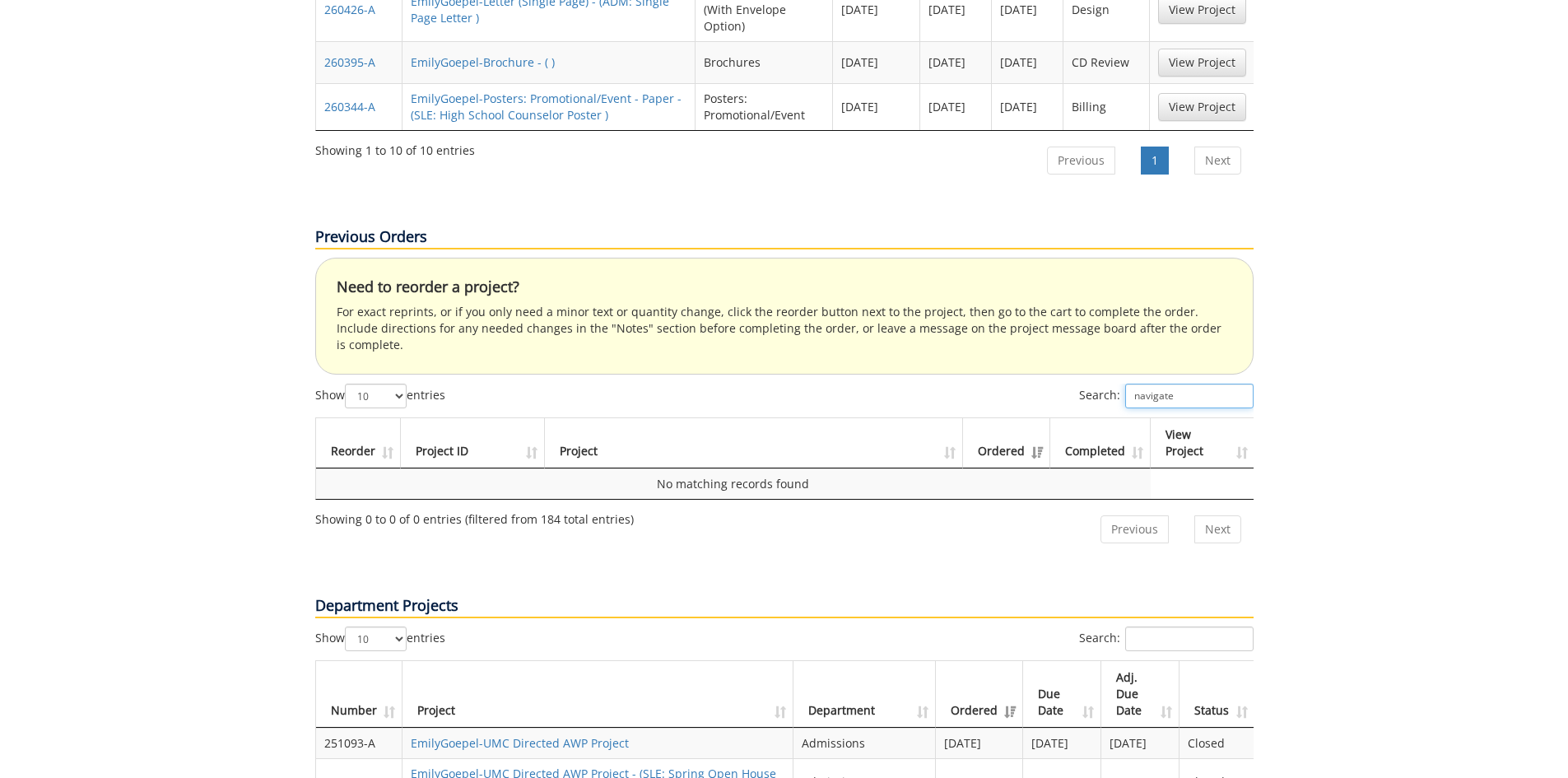
scroll to position [1400, 0]
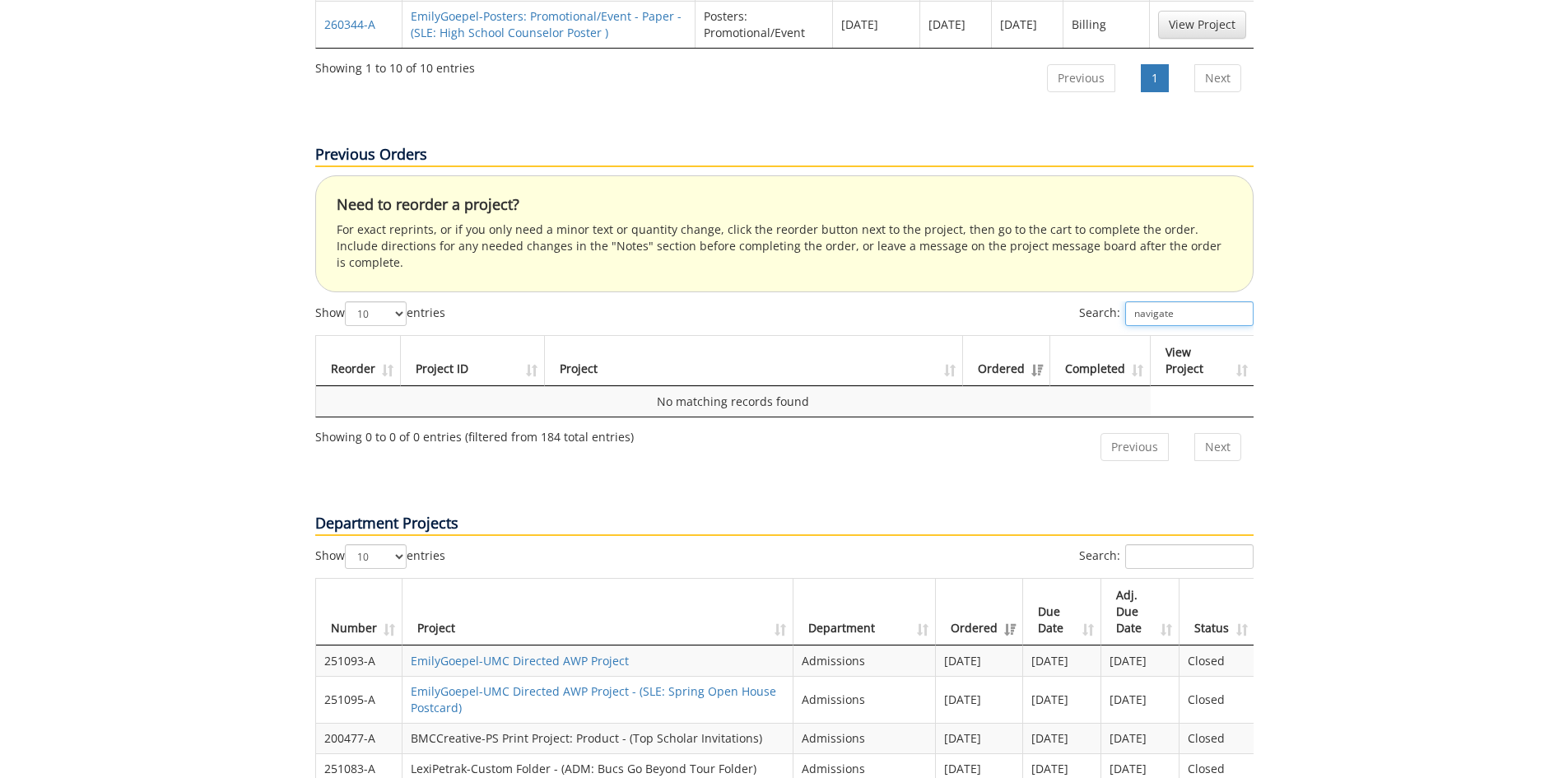
type input "navigate"
click at [1185, 544] on input "Search:" at bounding box center [1188, 556] width 128 height 25
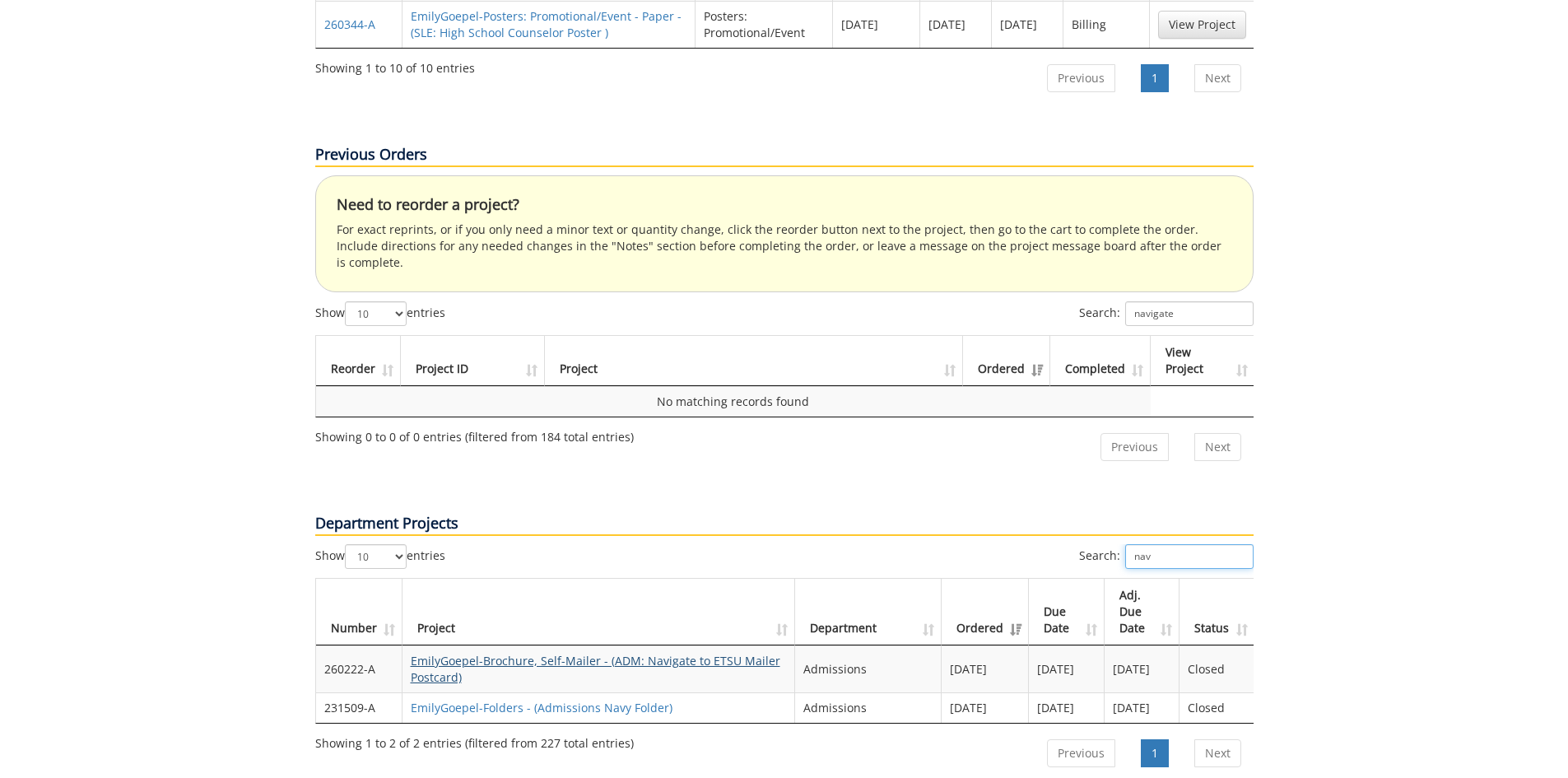
type input "nav"
click at [597, 653] on link "EmilyGoepel-Brochure, Self-Mailer - (ADM: Navigate to ETSU Mailer Postcard)" at bounding box center [595, 668] width 370 height 32
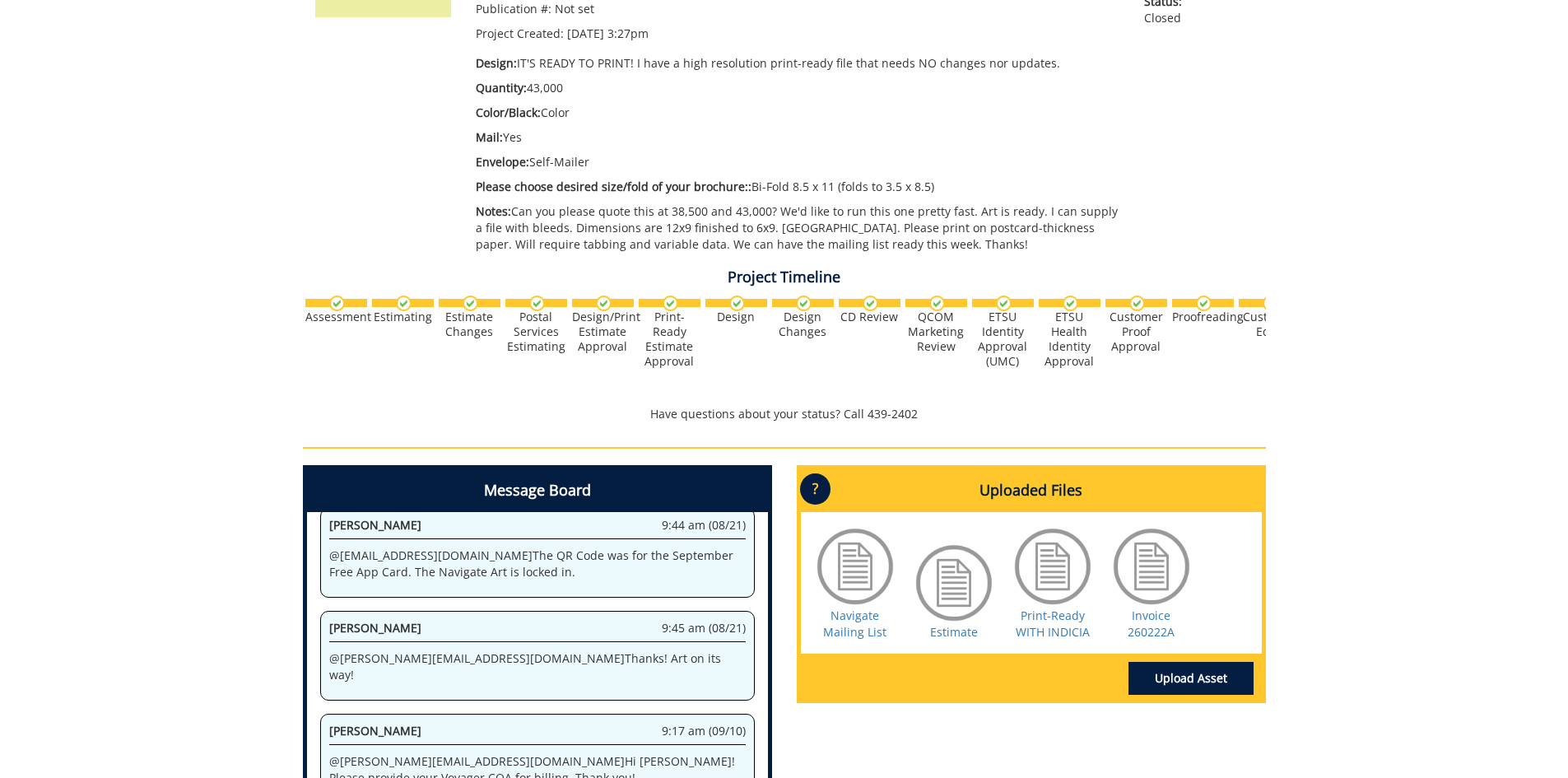
scroll to position [576, 0]
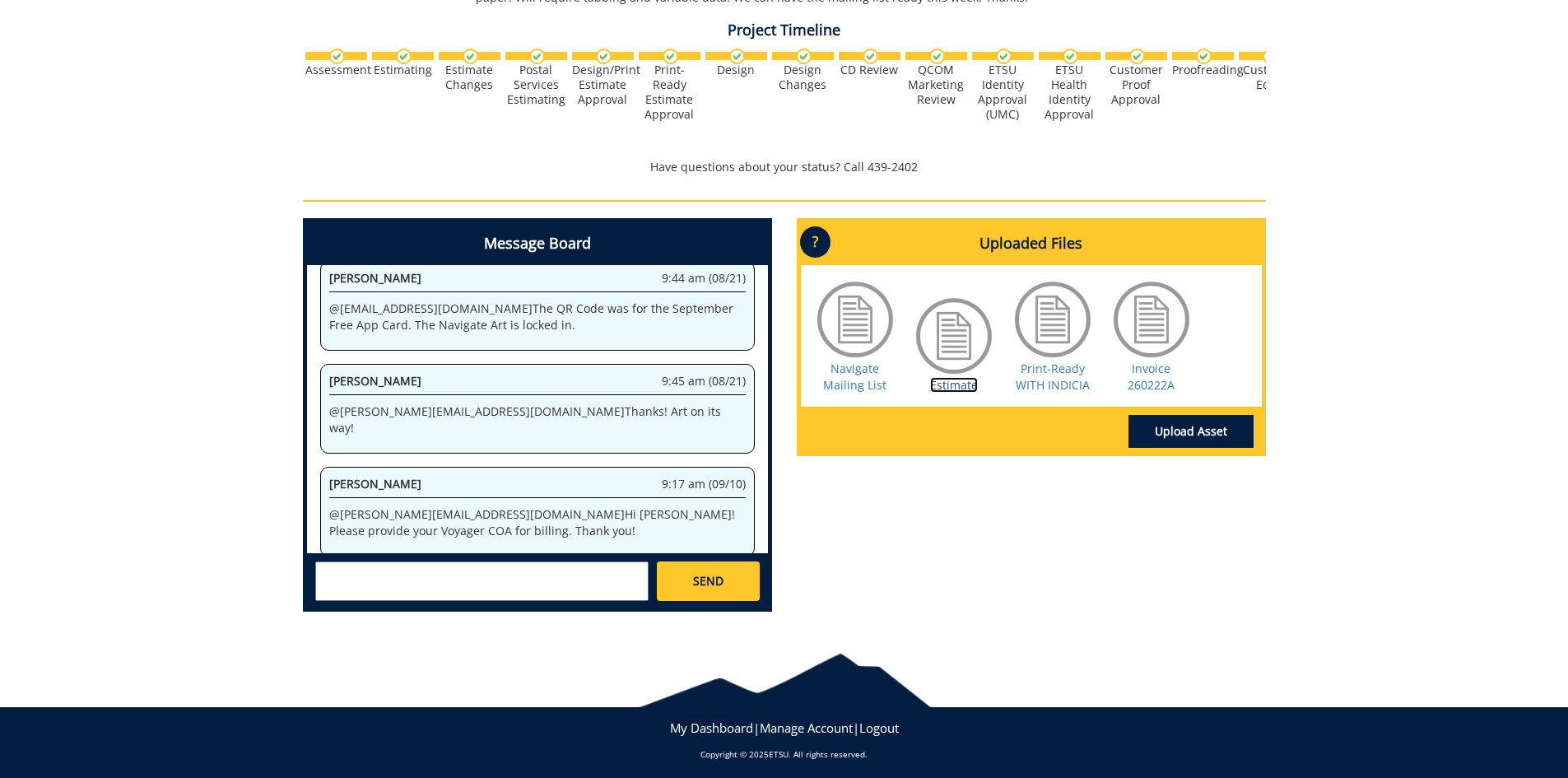
click at [946, 383] on link "Estimate" at bounding box center [954, 385] width 48 height 16
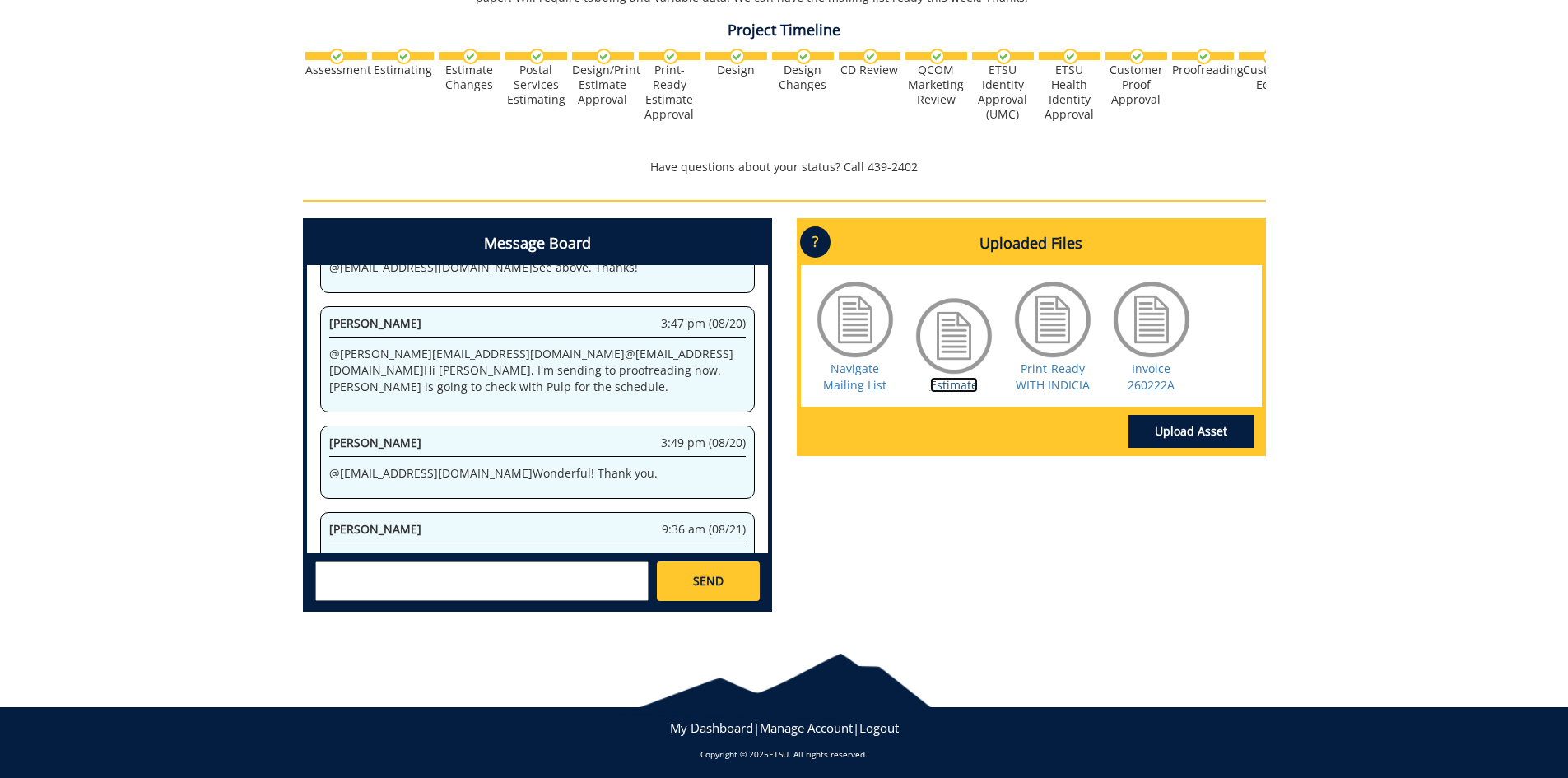
scroll to position [164, 0]
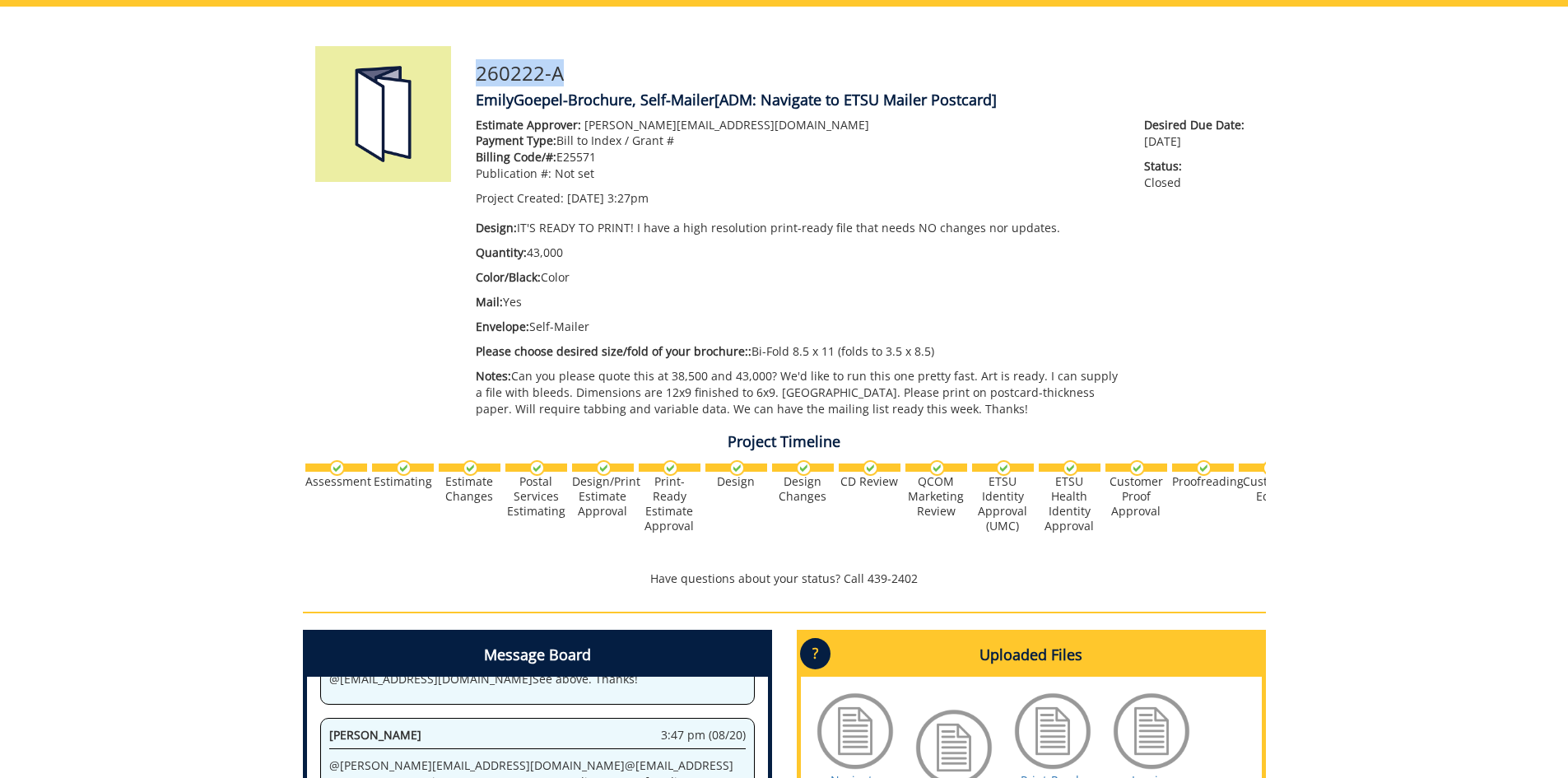
drag, startPoint x: 577, startPoint y: 64, endPoint x: 479, endPoint y: 83, distance: 99.8
click at [479, 83] on h3 "260222-A" at bounding box center [864, 73] width 778 height 21
copy h3 "260222-A"
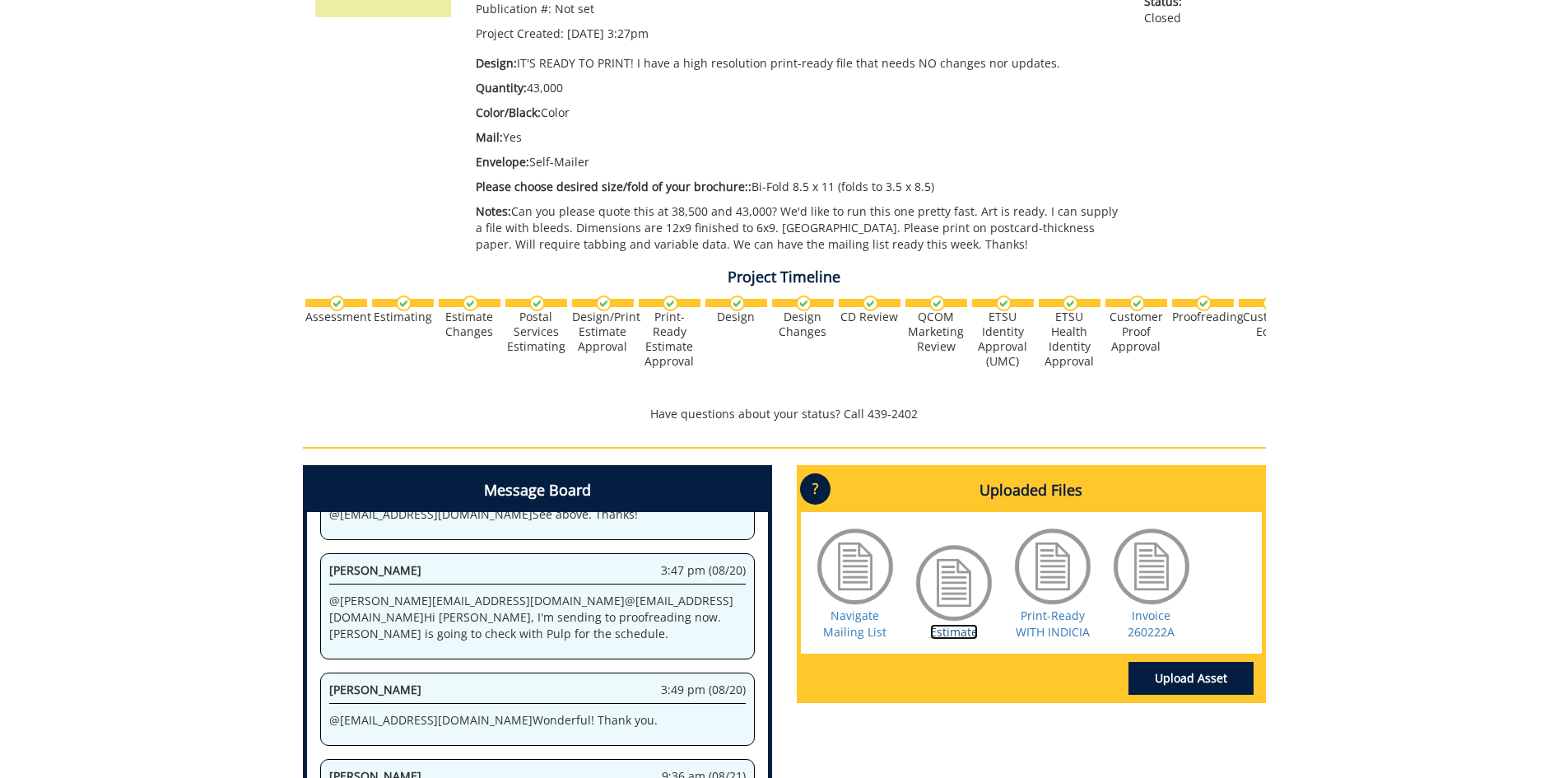
click at [971, 633] on link "Estimate" at bounding box center [954, 632] width 48 height 16
click at [1146, 624] on link "Invoice 260222A" at bounding box center [1150, 623] width 47 height 32
